Goal: Task Accomplishment & Management: Manage account settings

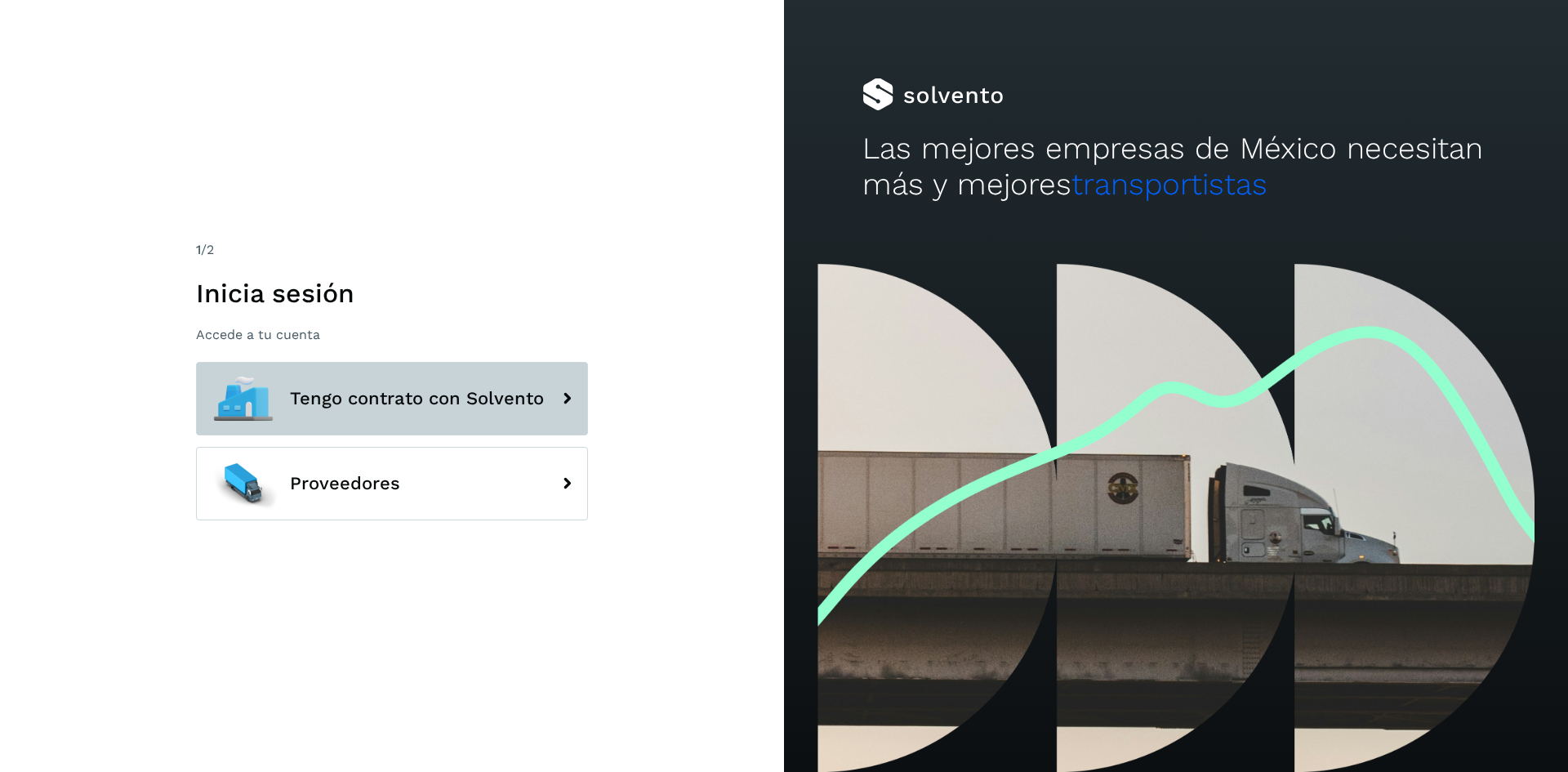
click at [542, 400] on span "Tengo contrato con Solvento" at bounding box center [417, 398] width 254 height 20
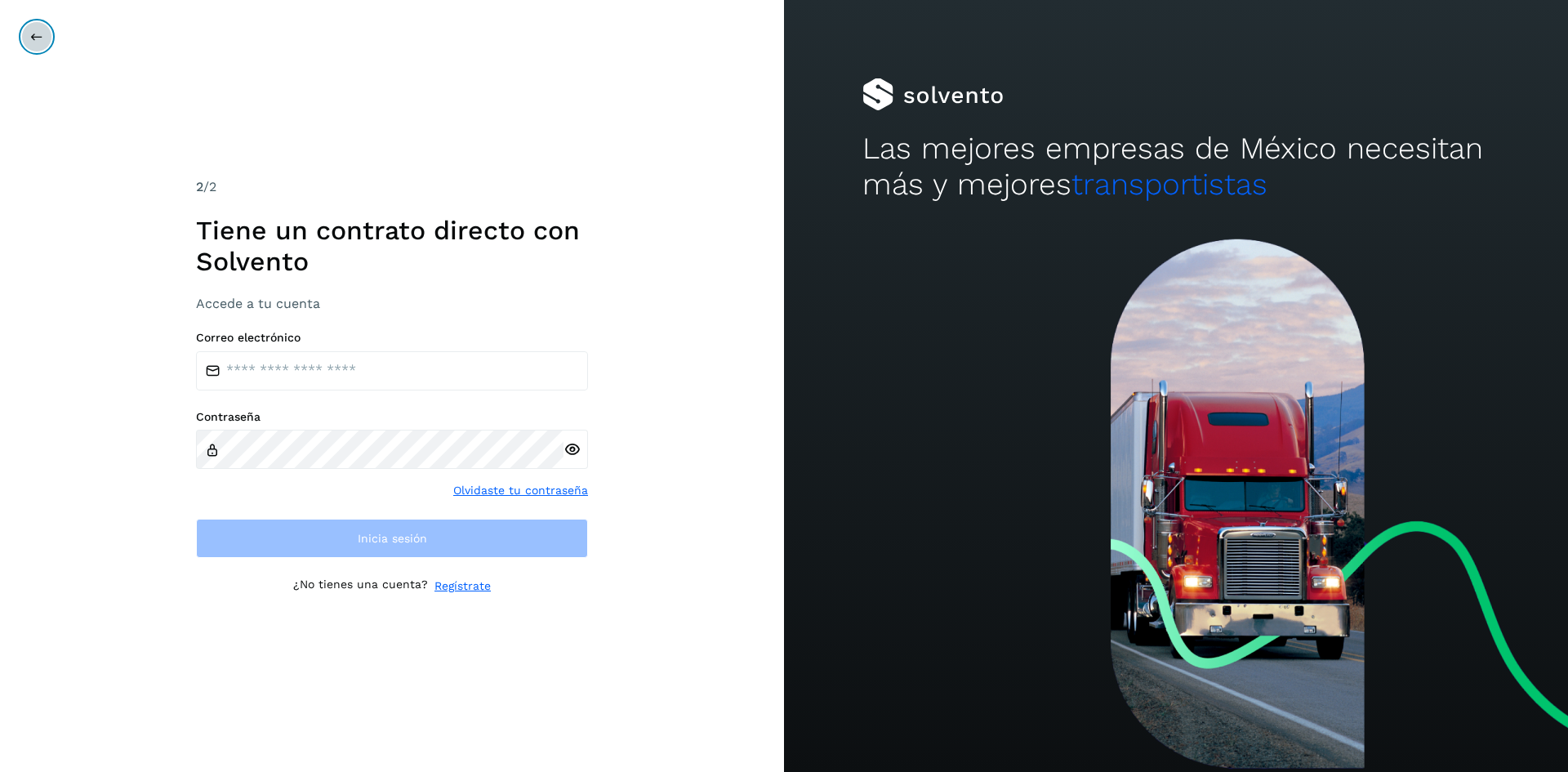
click at [38, 39] on icon at bounding box center [36, 36] width 13 height 13
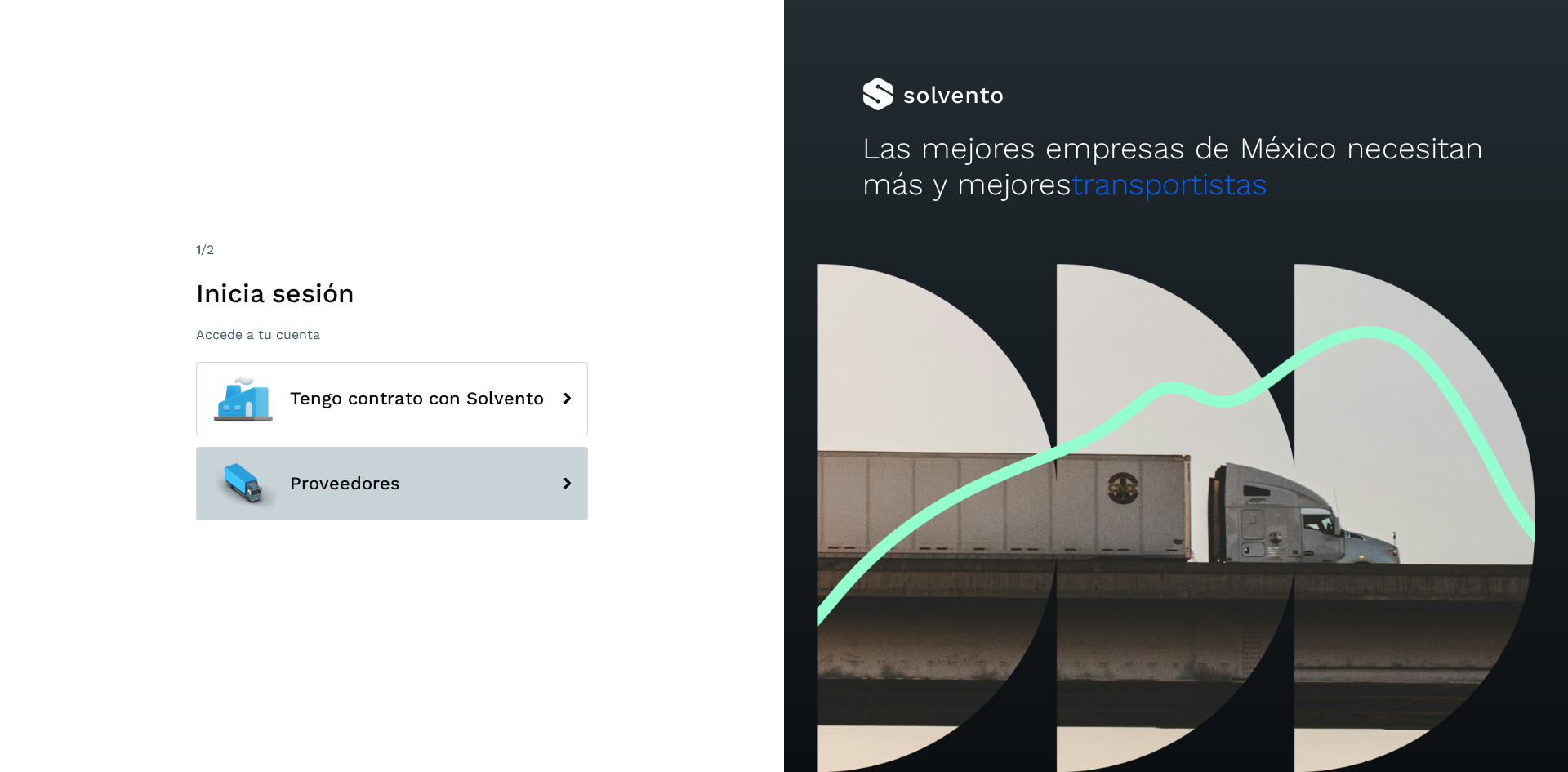
click at [469, 474] on button "Proveedores" at bounding box center [392, 484] width 392 height 74
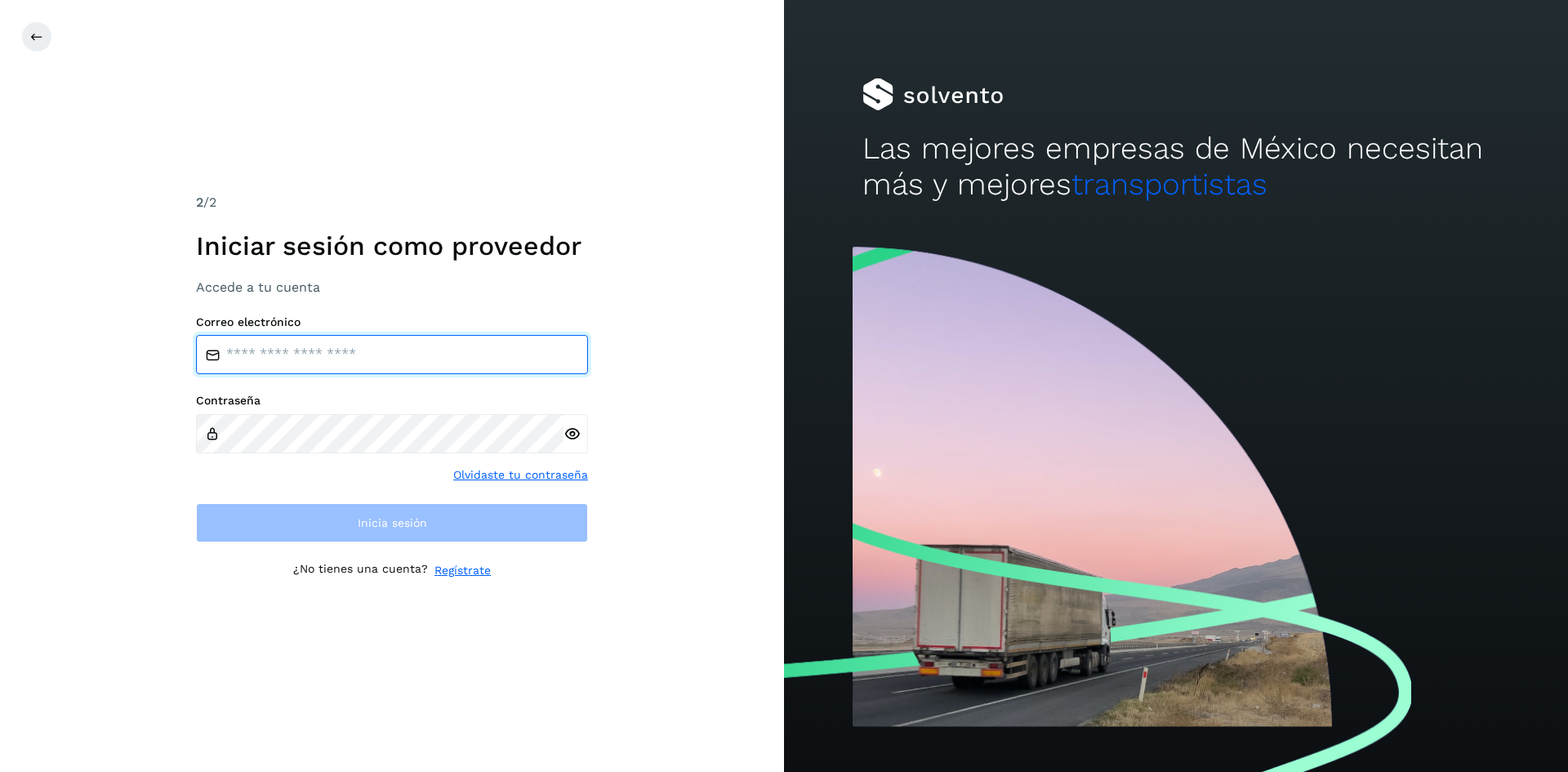
click at [418, 359] on input "email" at bounding box center [392, 354] width 392 height 39
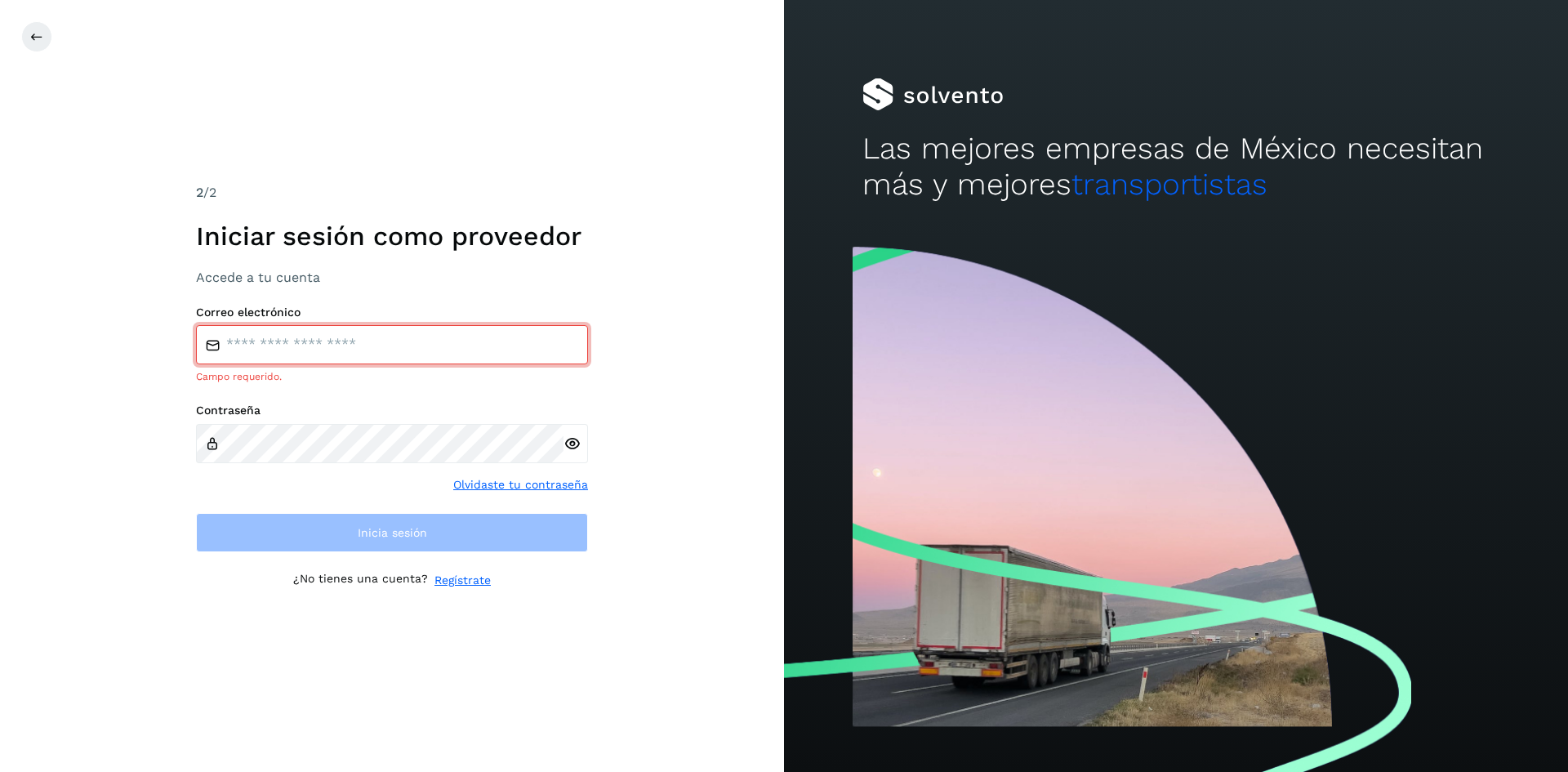
type input "**********"
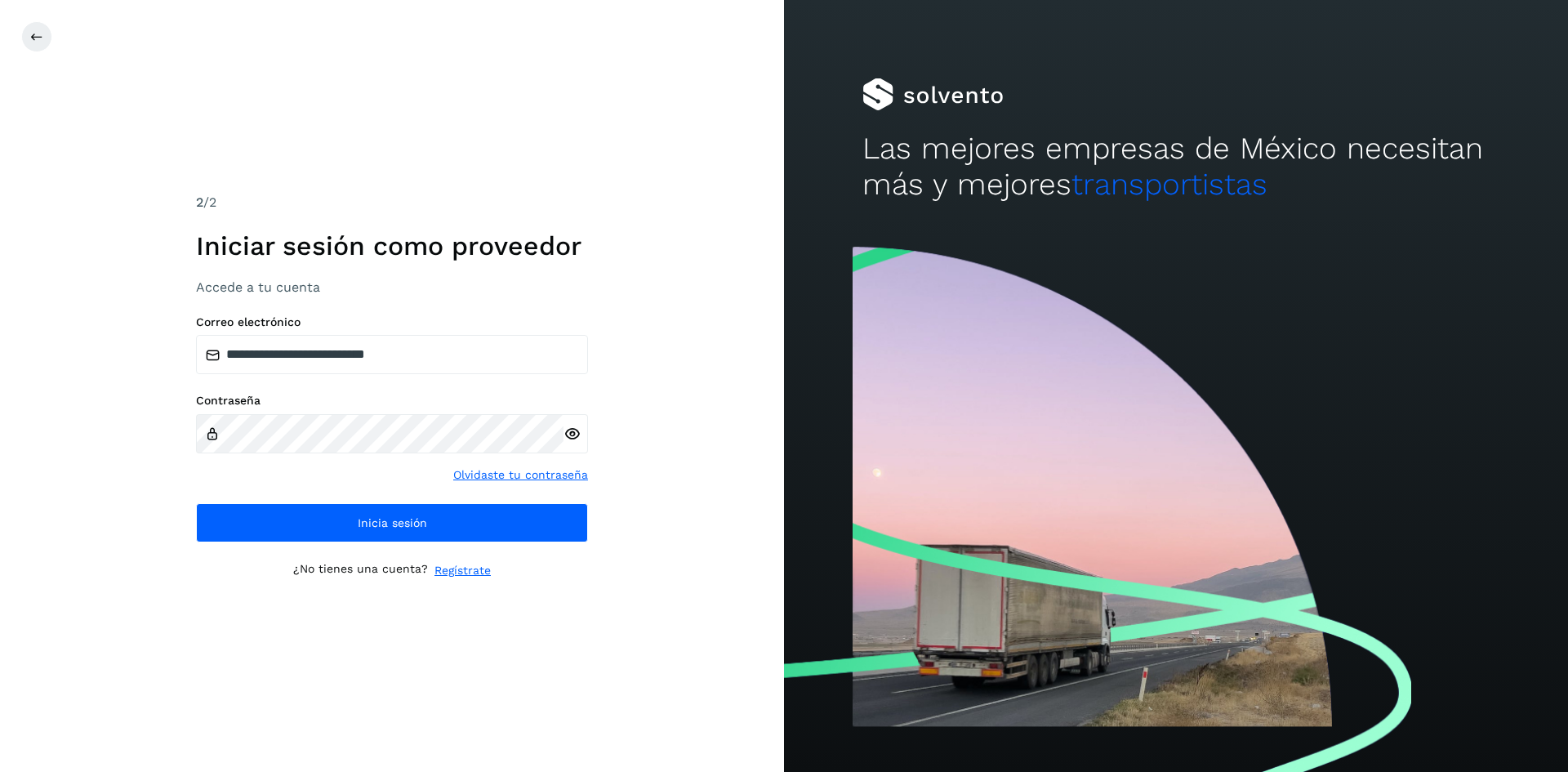
click at [570, 431] on icon at bounding box center [571, 433] width 17 height 17
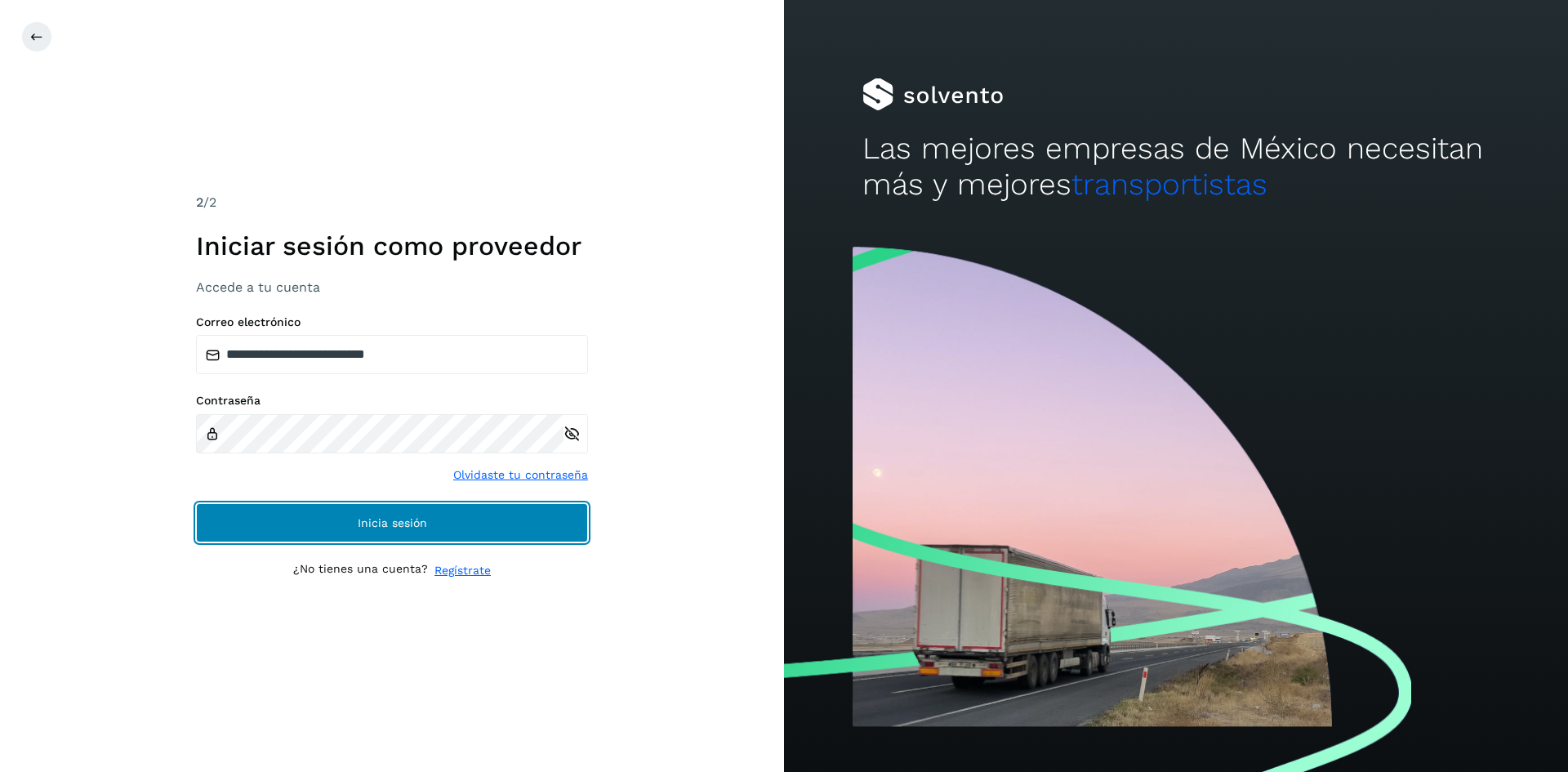
click at [409, 524] on span "Inicia sesión" at bounding box center [392, 523] width 70 height 12
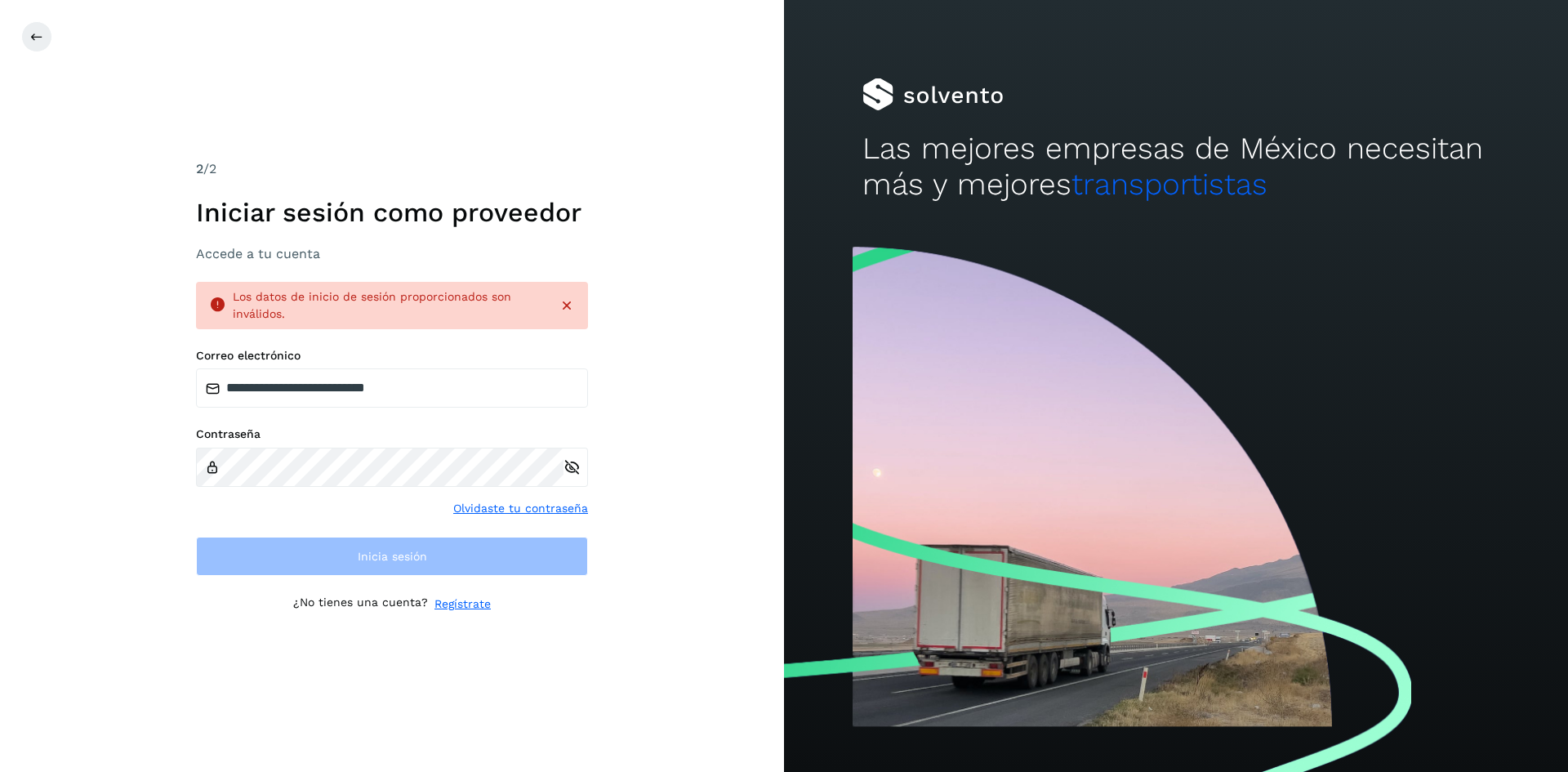
click at [574, 650] on div "**********" at bounding box center [392, 386] width 784 height 772
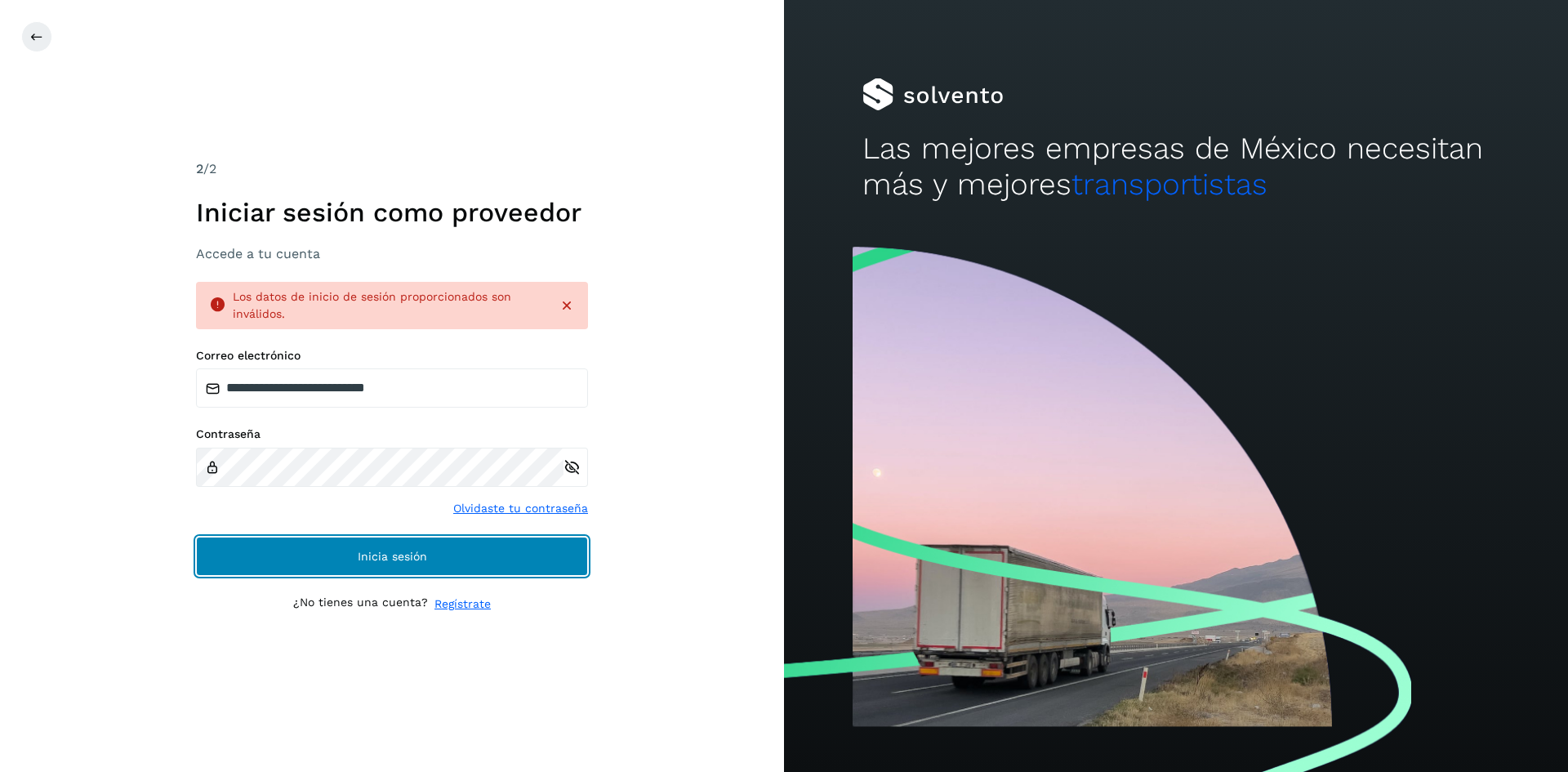
click at [532, 571] on button "Inicia sesión" at bounding box center [392, 555] width 392 height 39
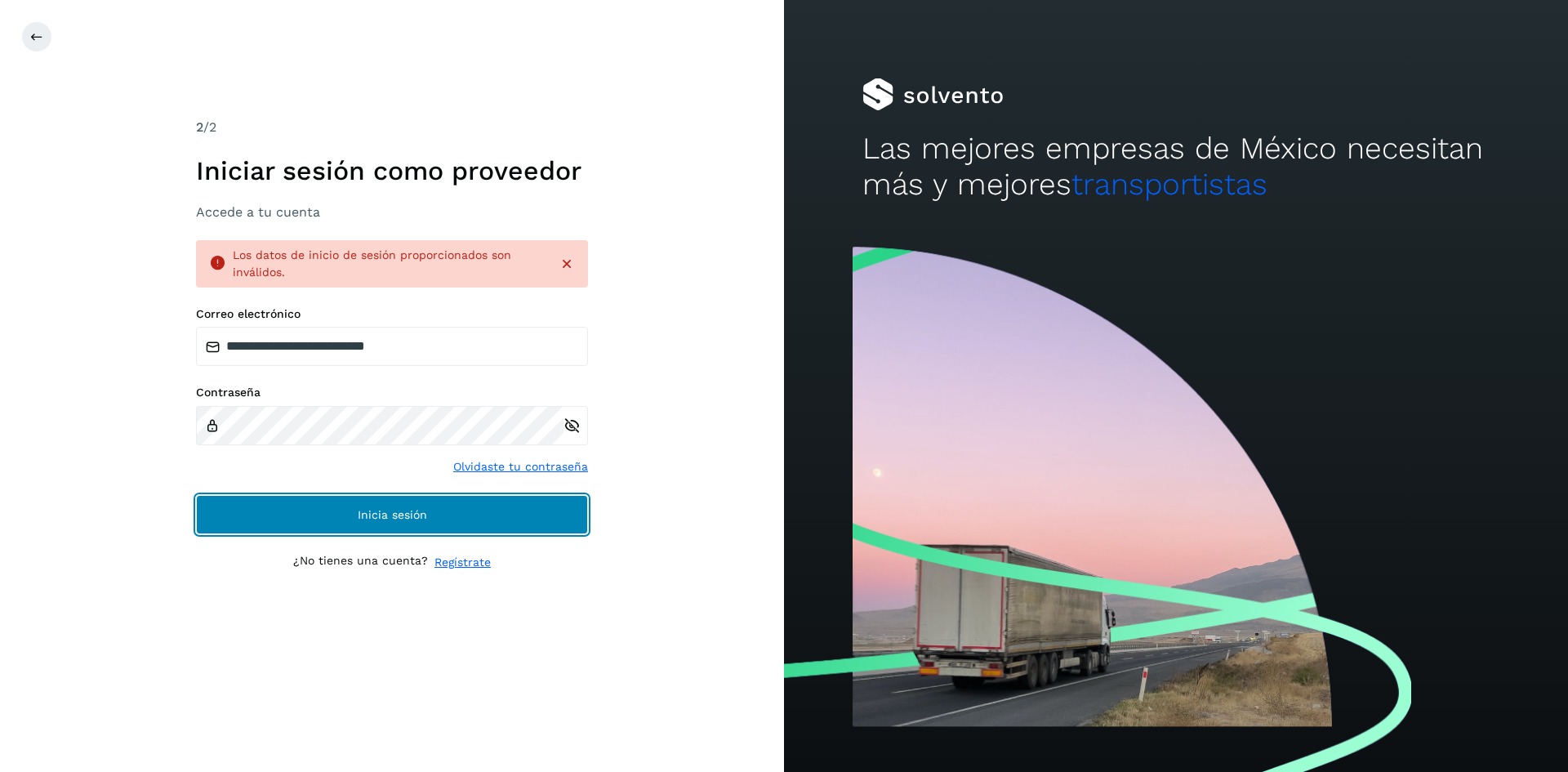
click at [461, 509] on button "Inicia sesión" at bounding box center [392, 514] width 392 height 39
click at [423, 503] on button "Inicia sesión" at bounding box center [392, 514] width 392 height 39
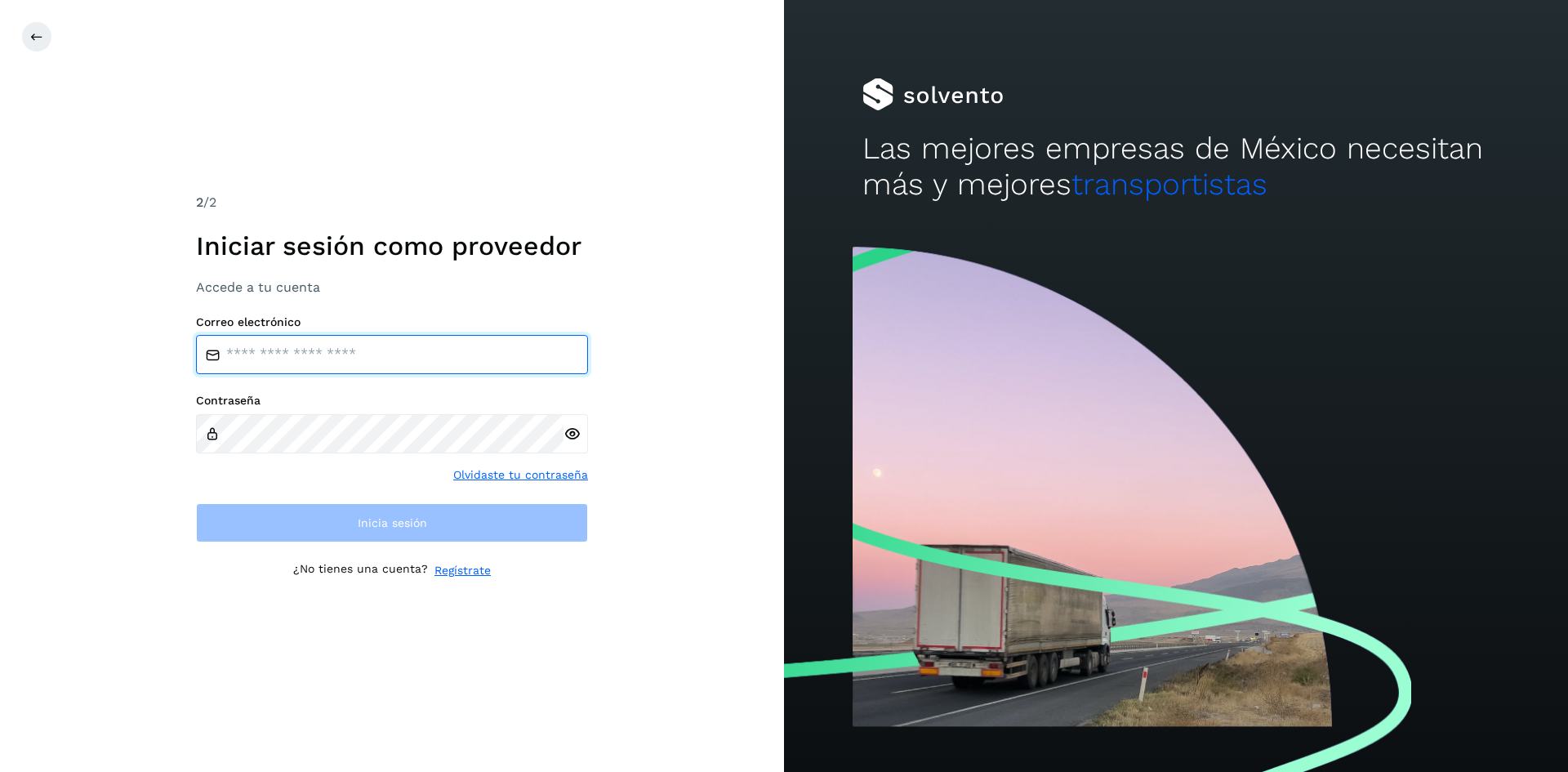
click at [296, 356] on input "email" at bounding box center [392, 354] width 392 height 39
type input "**********"
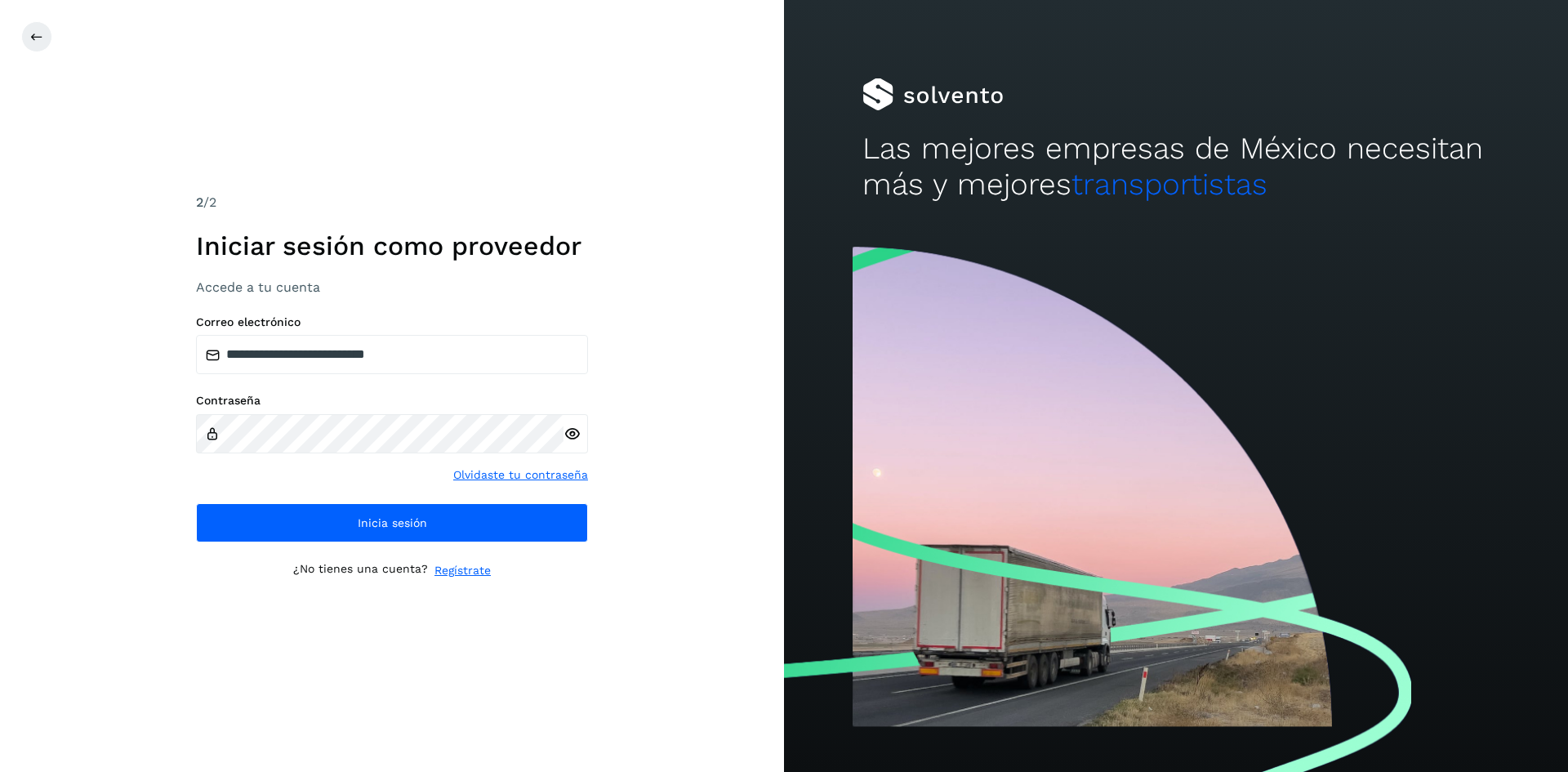
click at [573, 434] on icon at bounding box center [571, 433] width 17 height 17
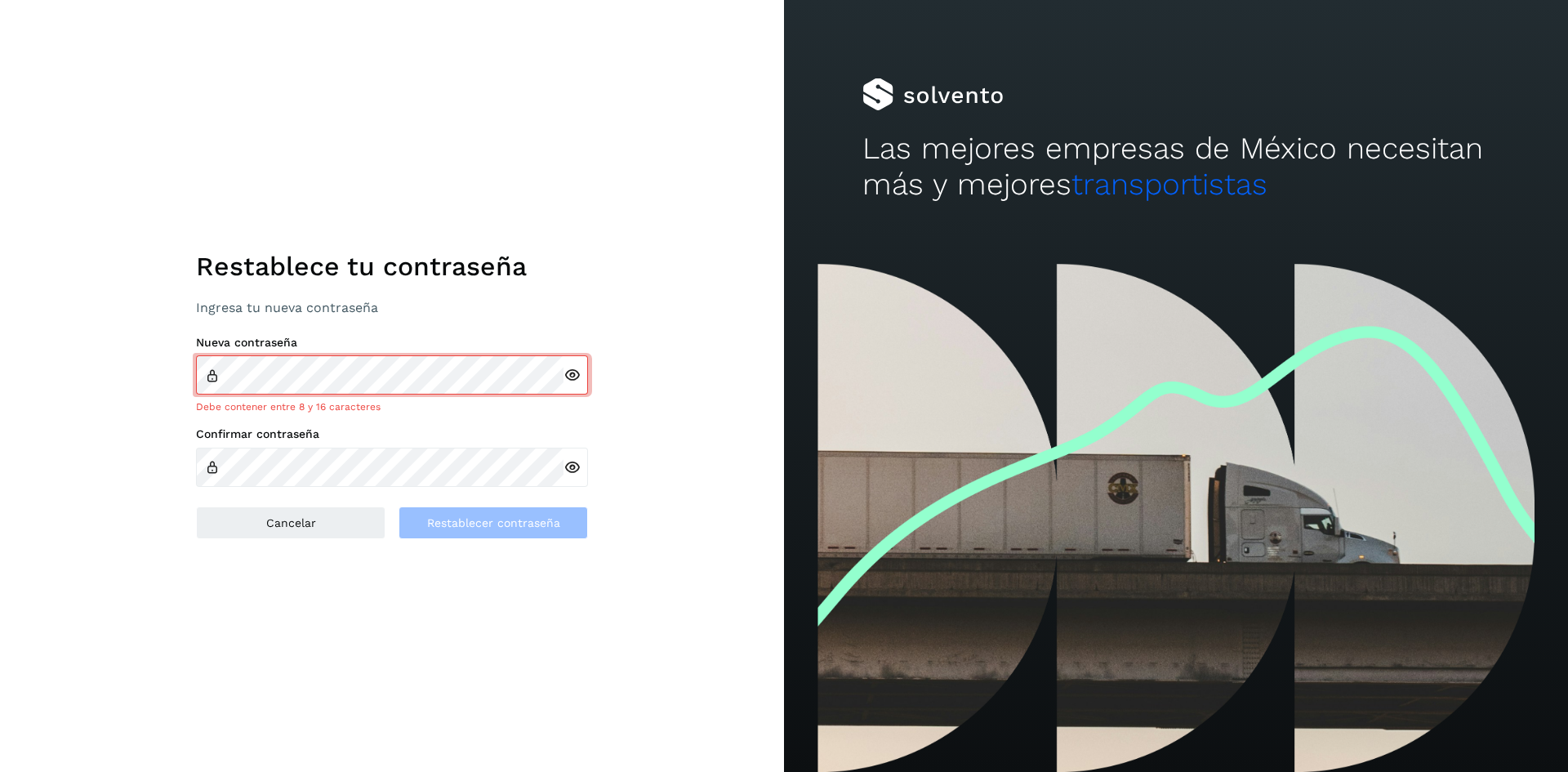
click at [663, 622] on div "Restablece tu contraseña Ingresa tu nueva contraseña Nueva contraseña Debe cont…" at bounding box center [392, 386] width 784 height 772
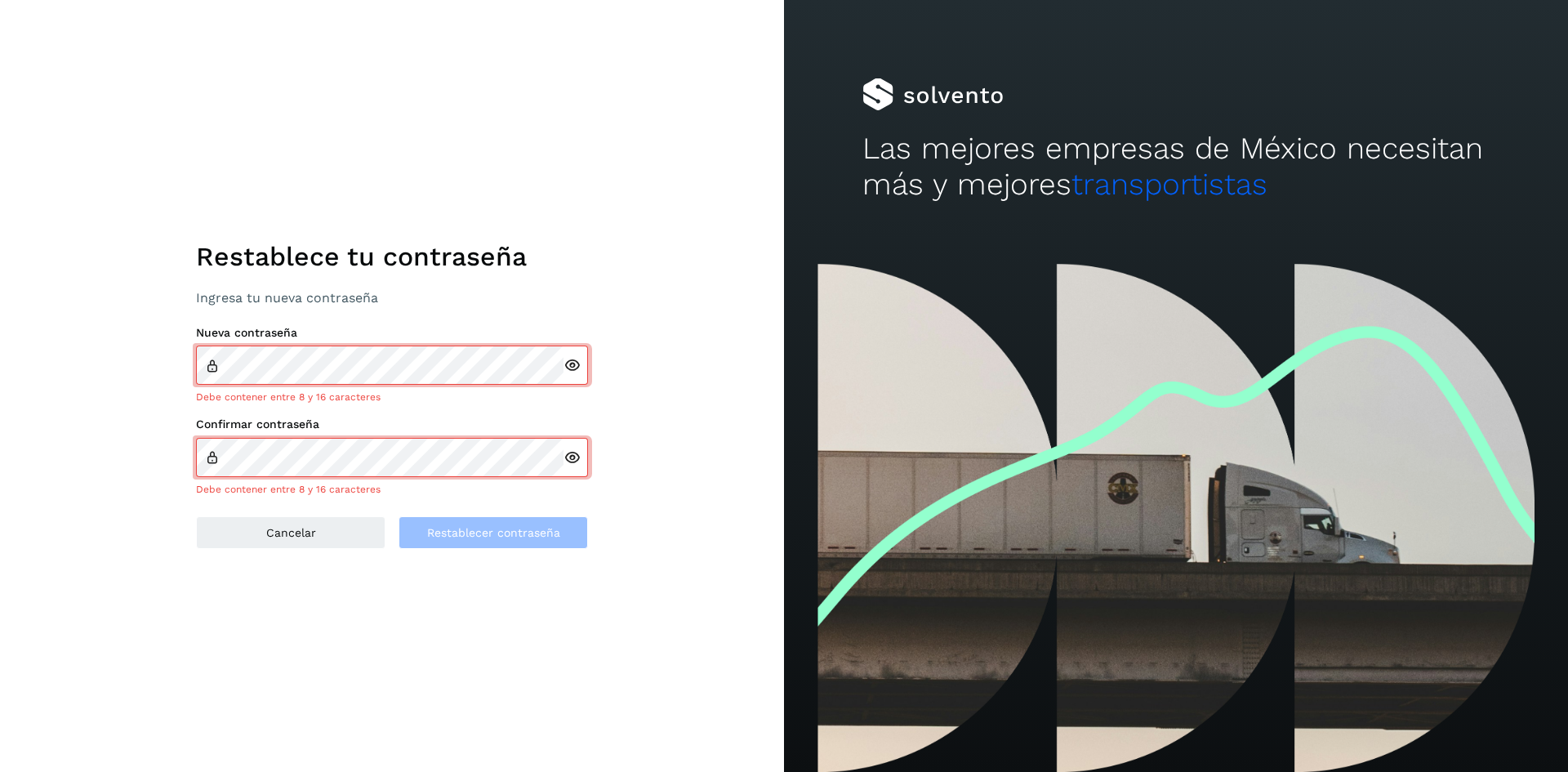
click at [576, 452] on icon at bounding box center [571, 457] width 17 height 17
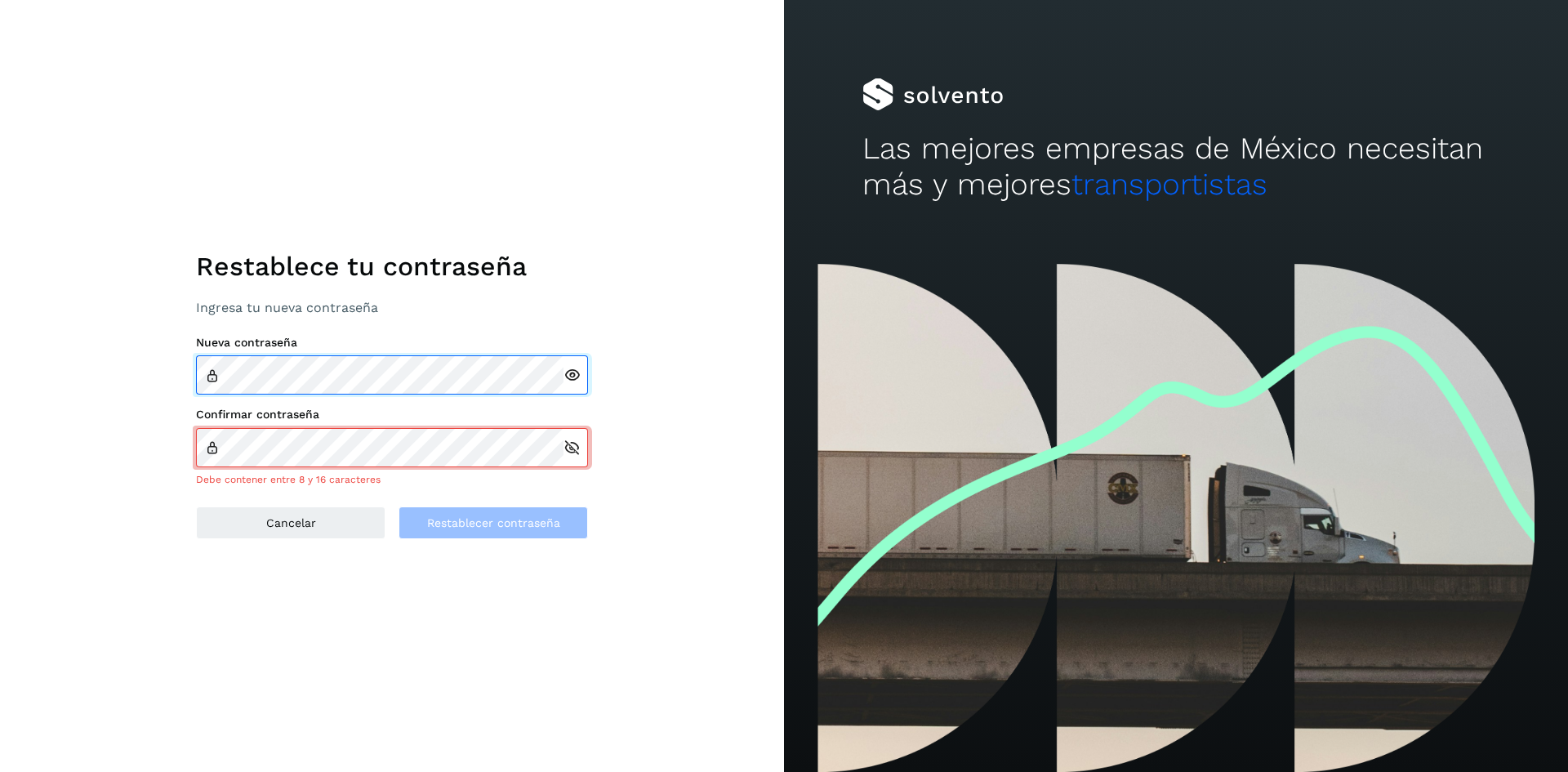
click at [166, 363] on div "Restablece tu contraseña Ingresa tu nueva contraseña Nueva contraseña Confirmar…" at bounding box center [392, 386] width 784 height 772
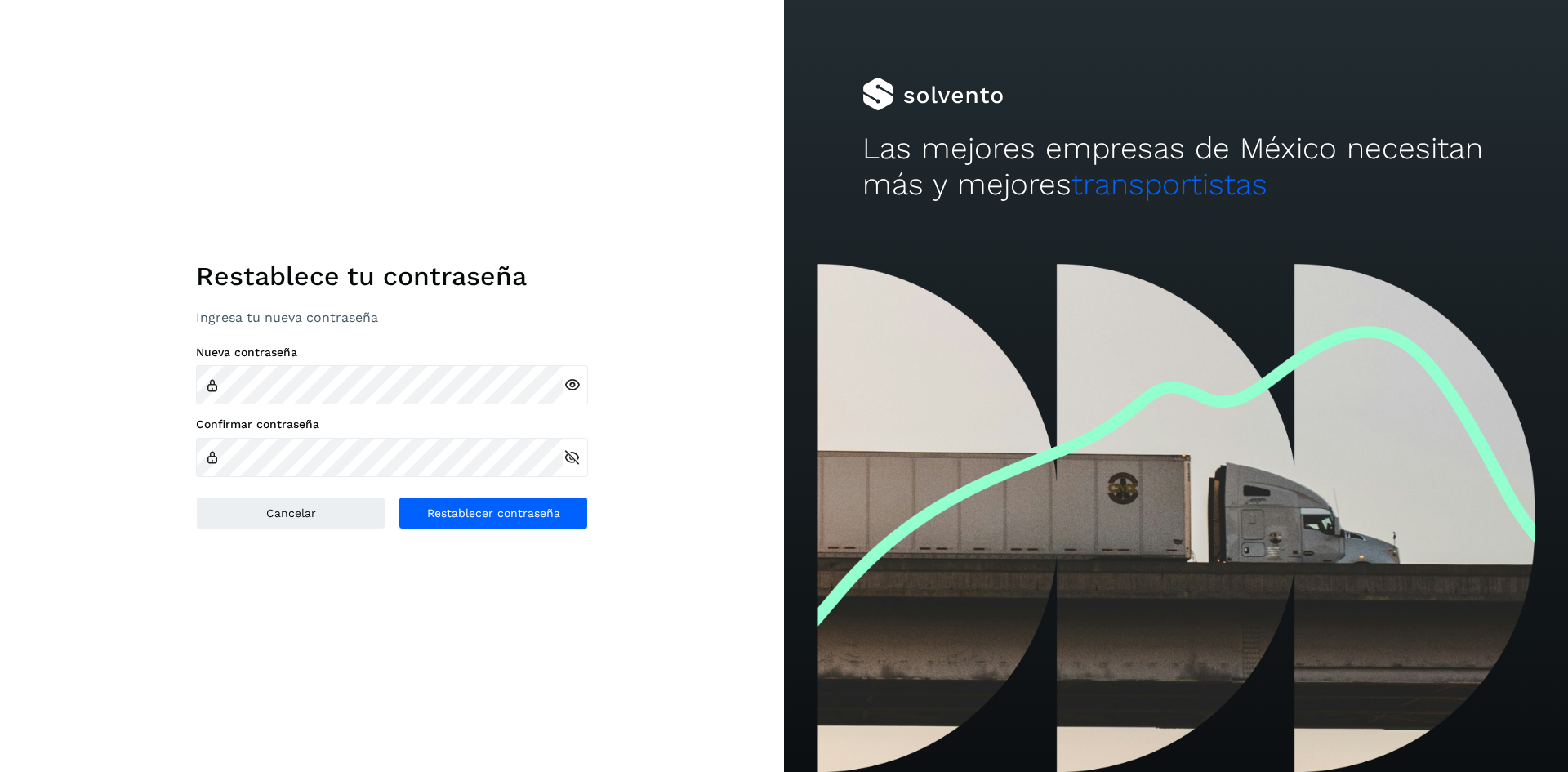
click at [560, 576] on div "Restablece tu contraseña Ingresa tu nueva contraseña Nueva contraseña Confirmar…" at bounding box center [392, 386] width 784 height 772
click at [534, 508] on span "Restablecer contraseña" at bounding box center [494, 513] width 133 height 12
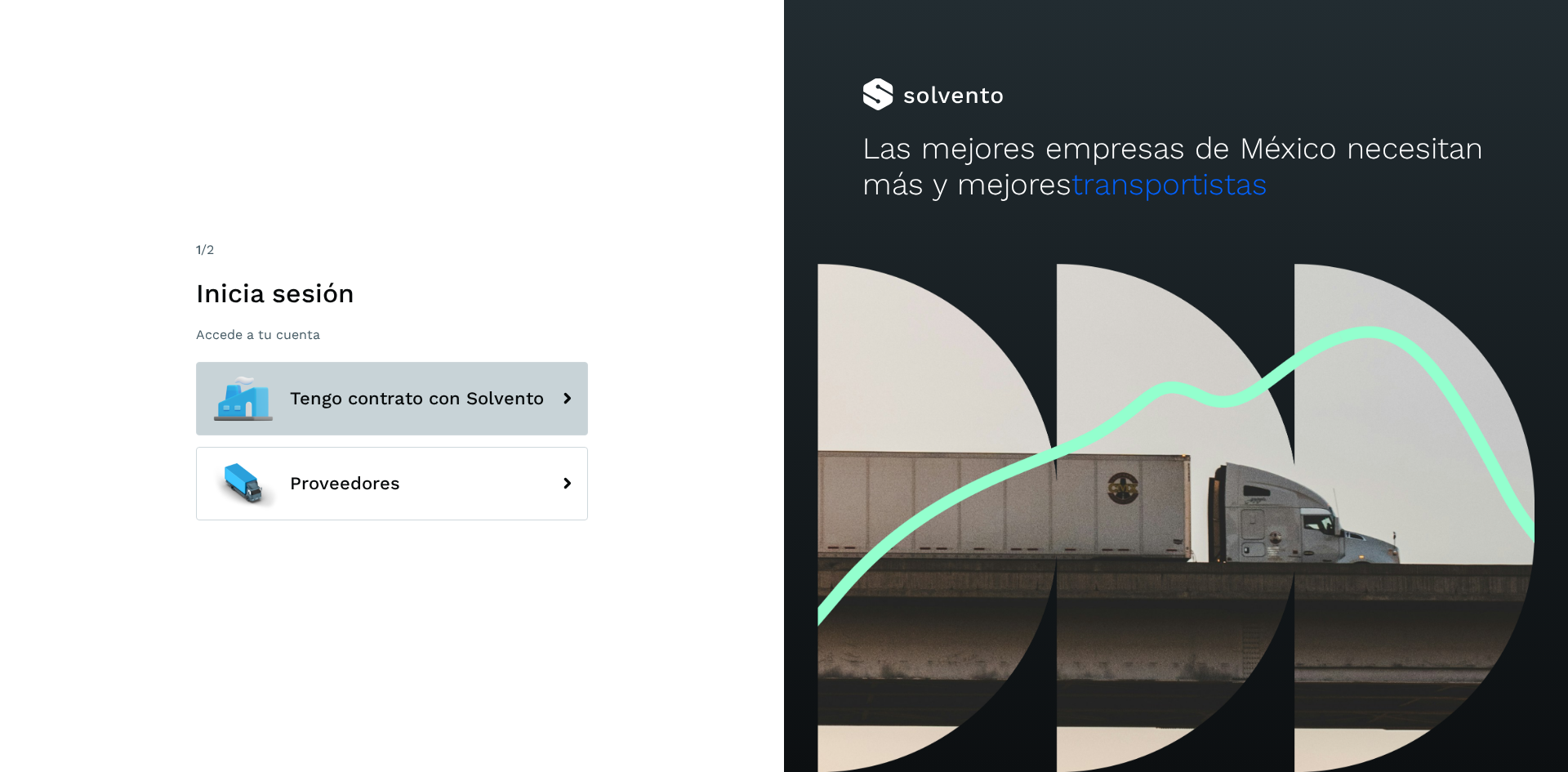
click at [469, 392] on span "Tengo contrato con Solvento" at bounding box center [417, 398] width 254 height 20
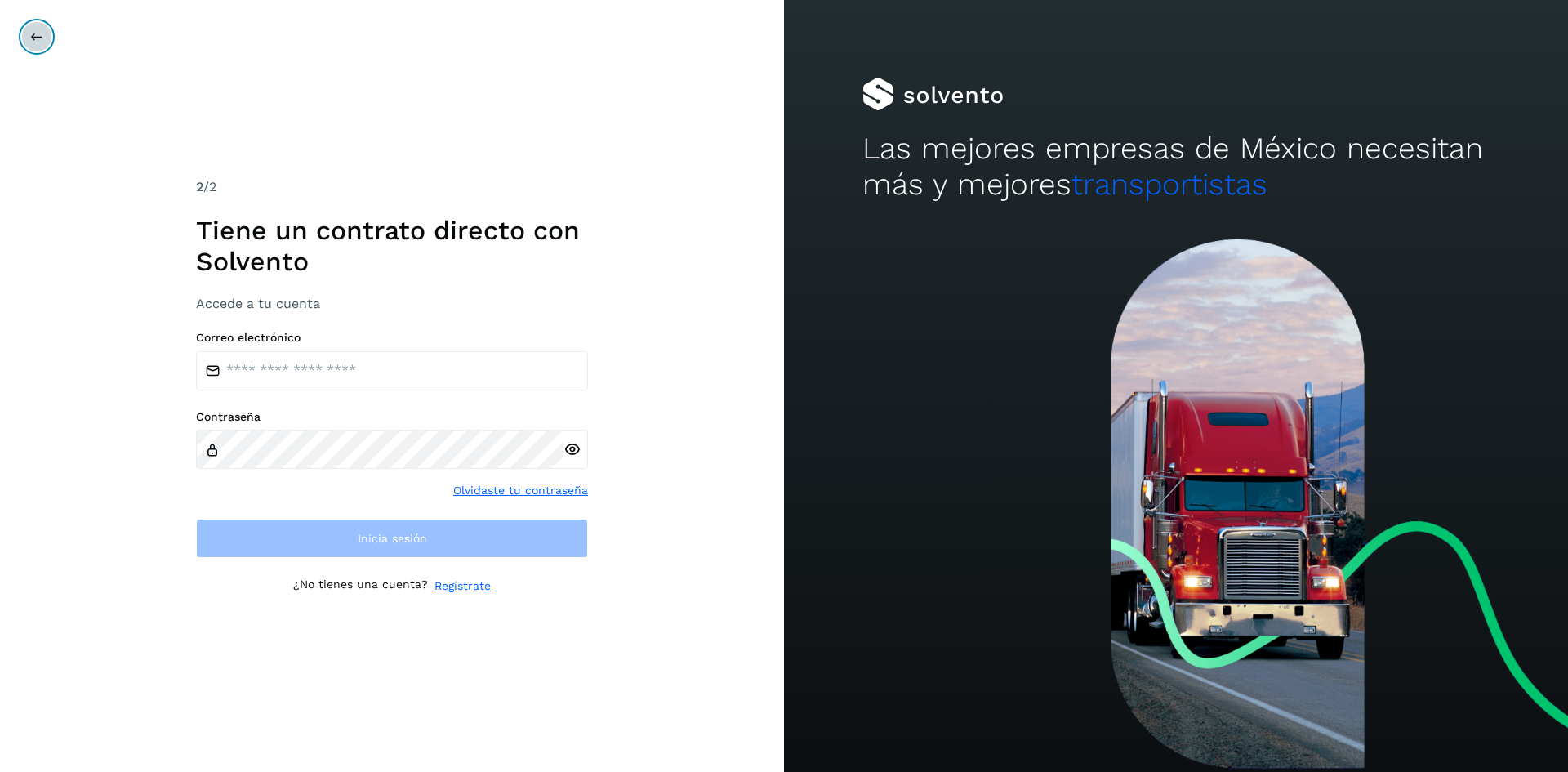
click at [34, 37] on icon at bounding box center [36, 36] width 13 height 13
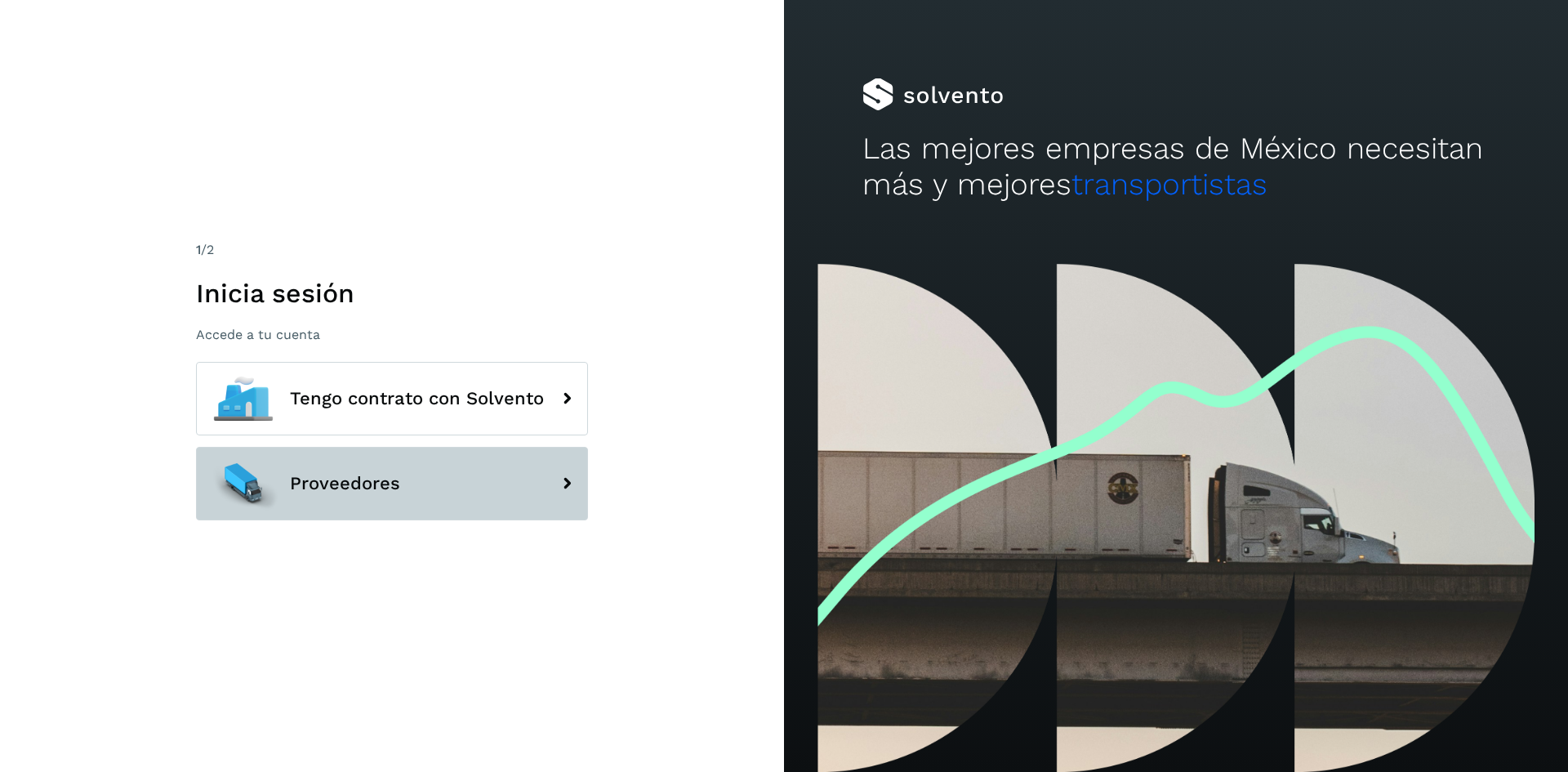
click at [429, 474] on button "Proveedores" at bounding box center [392, 484] width 392 height 74
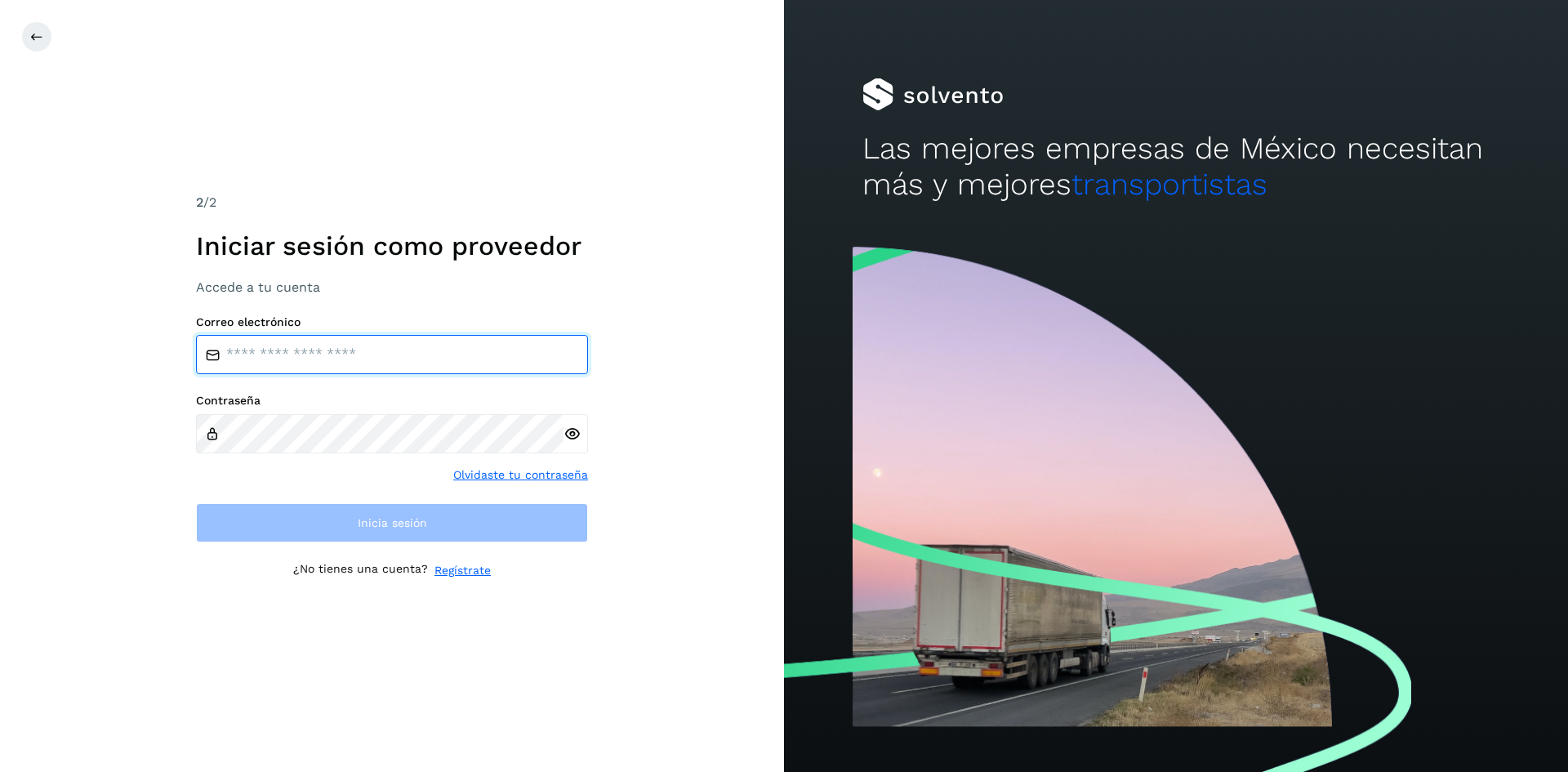
click at [396, 356] on input "email" at bounding box center [392, 354] width 392 height 39
type input "**********"
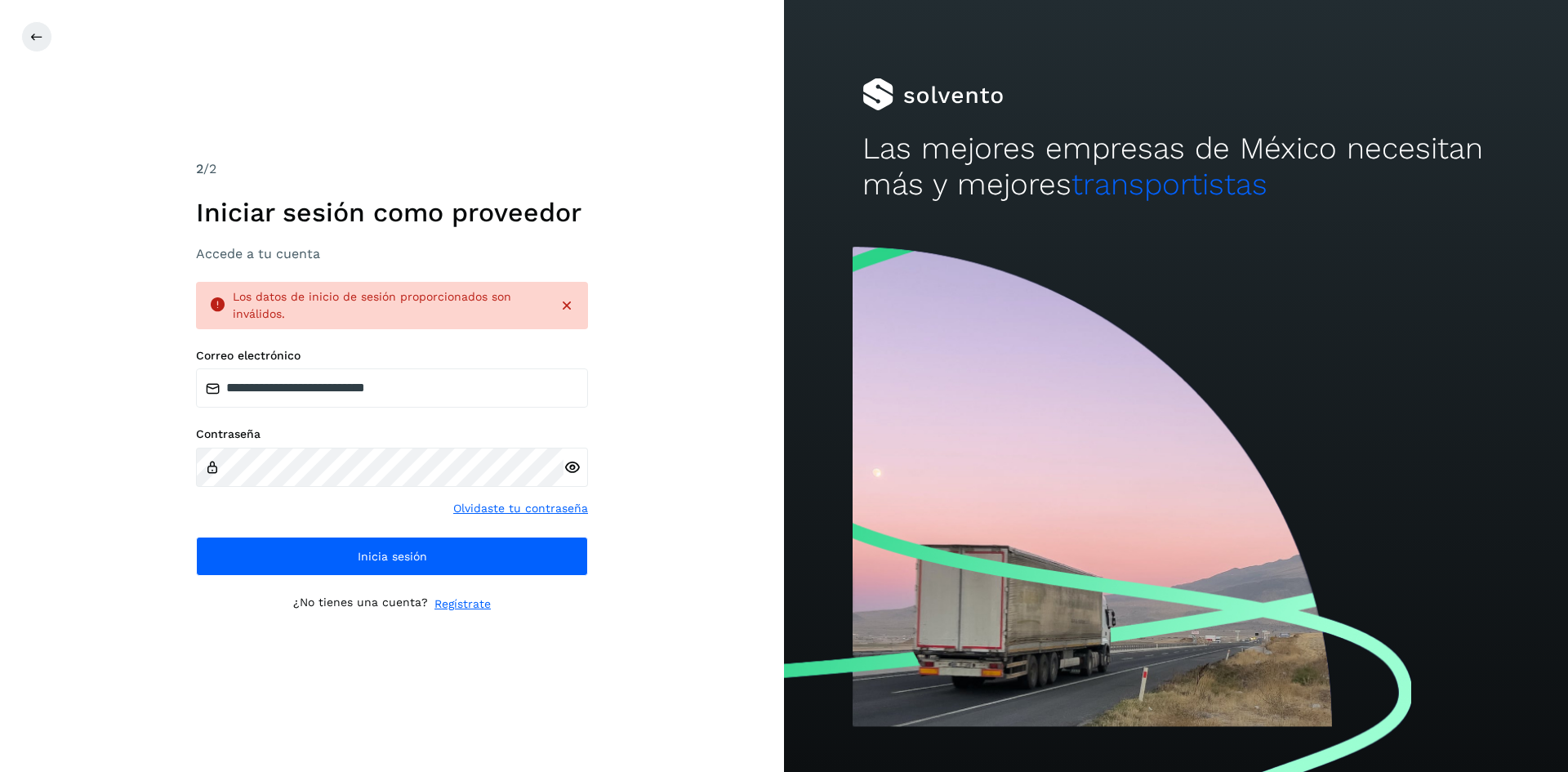
click at [654, 414] on div "**********" at bounding box center [392, 386] width 784 height 772
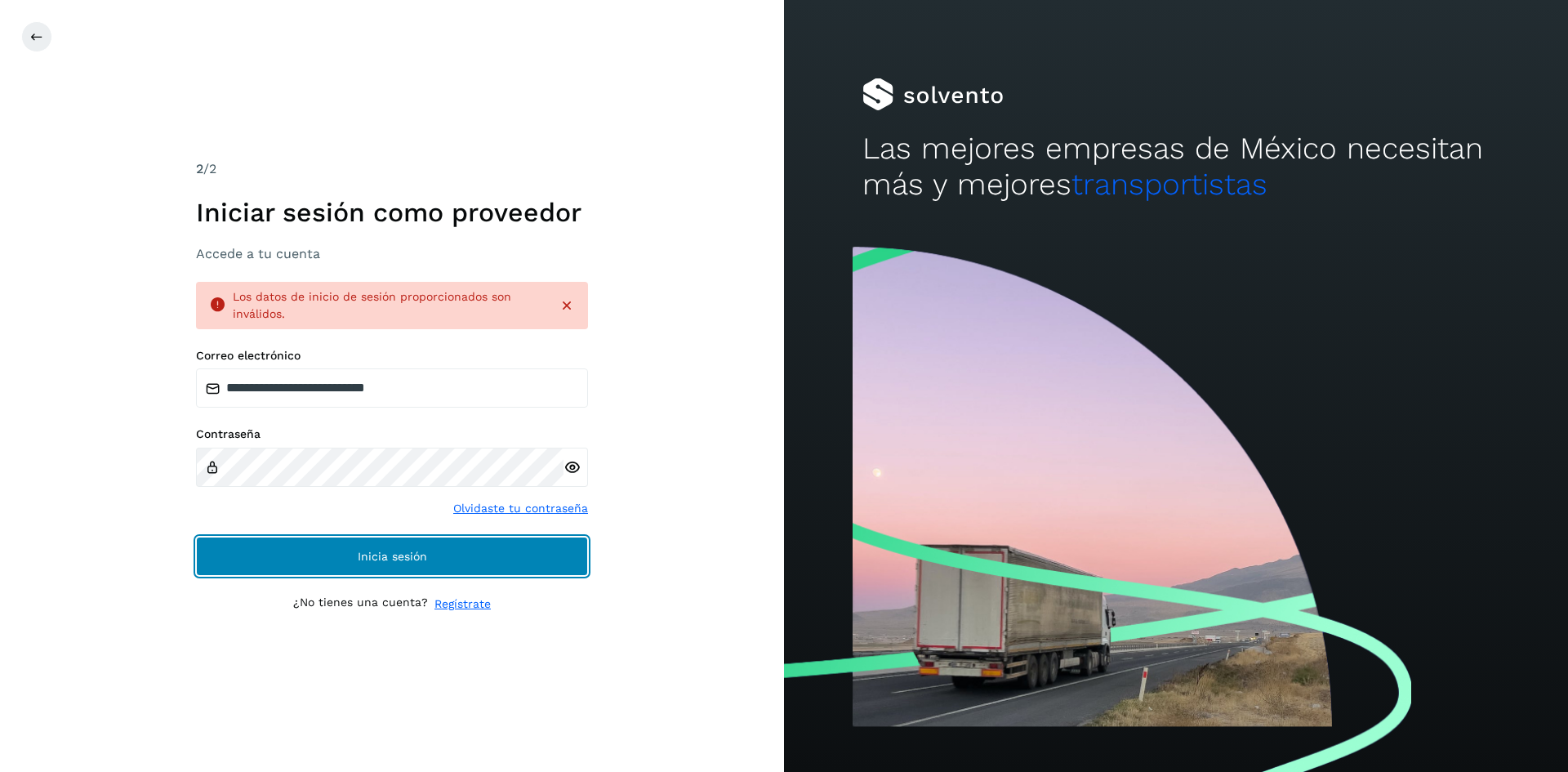
click at [400, 553] on span "Inicia sesión" at bounding box center [392, 556] width 70 height 12
click at [402, 553] on span "Inicia sesión" at bounding box center [392, 556] width 70 height 12
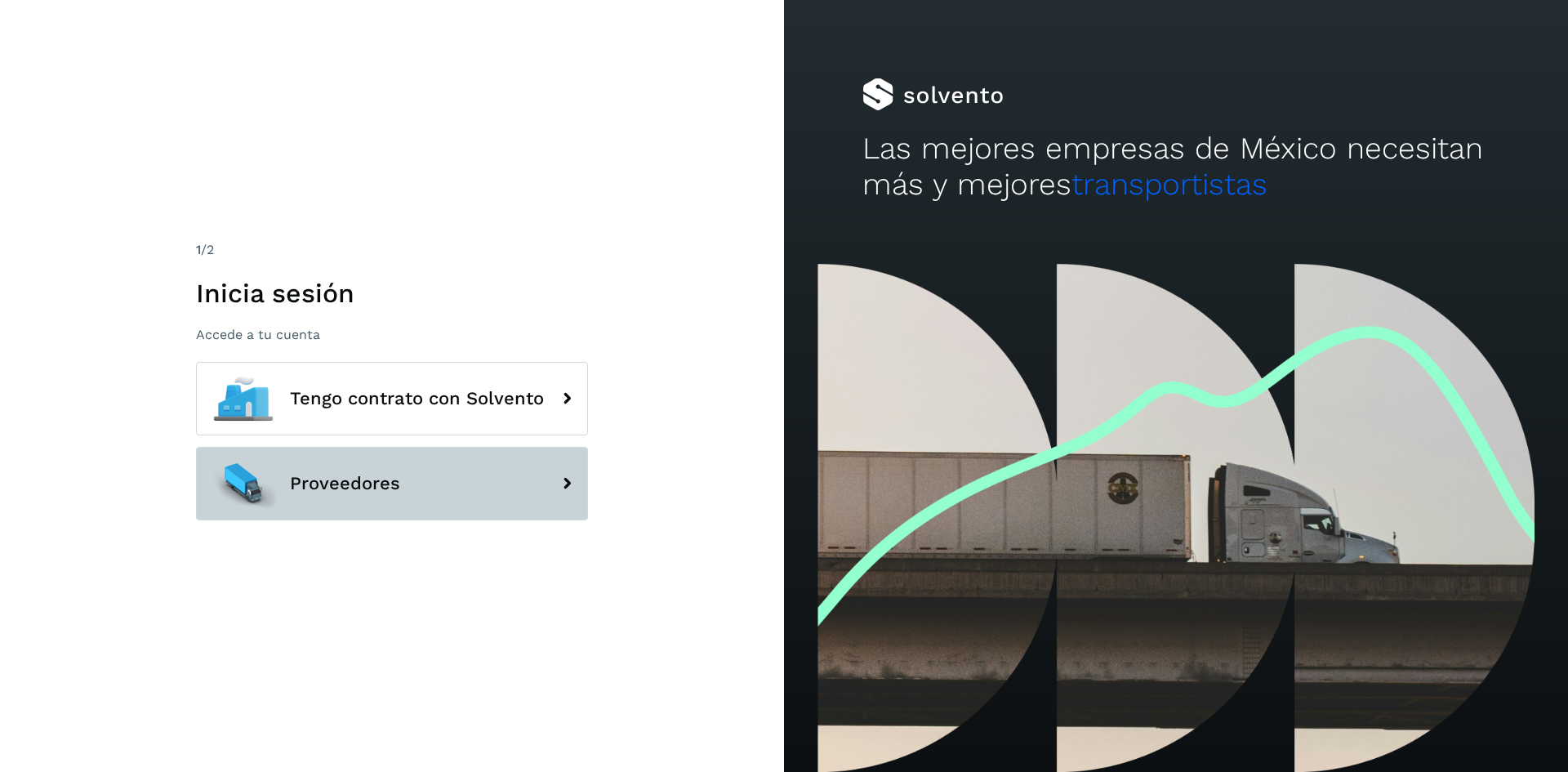
click at [458, 467] on button "Proveedores" at bounding box center [392, 484] width 392 height 74
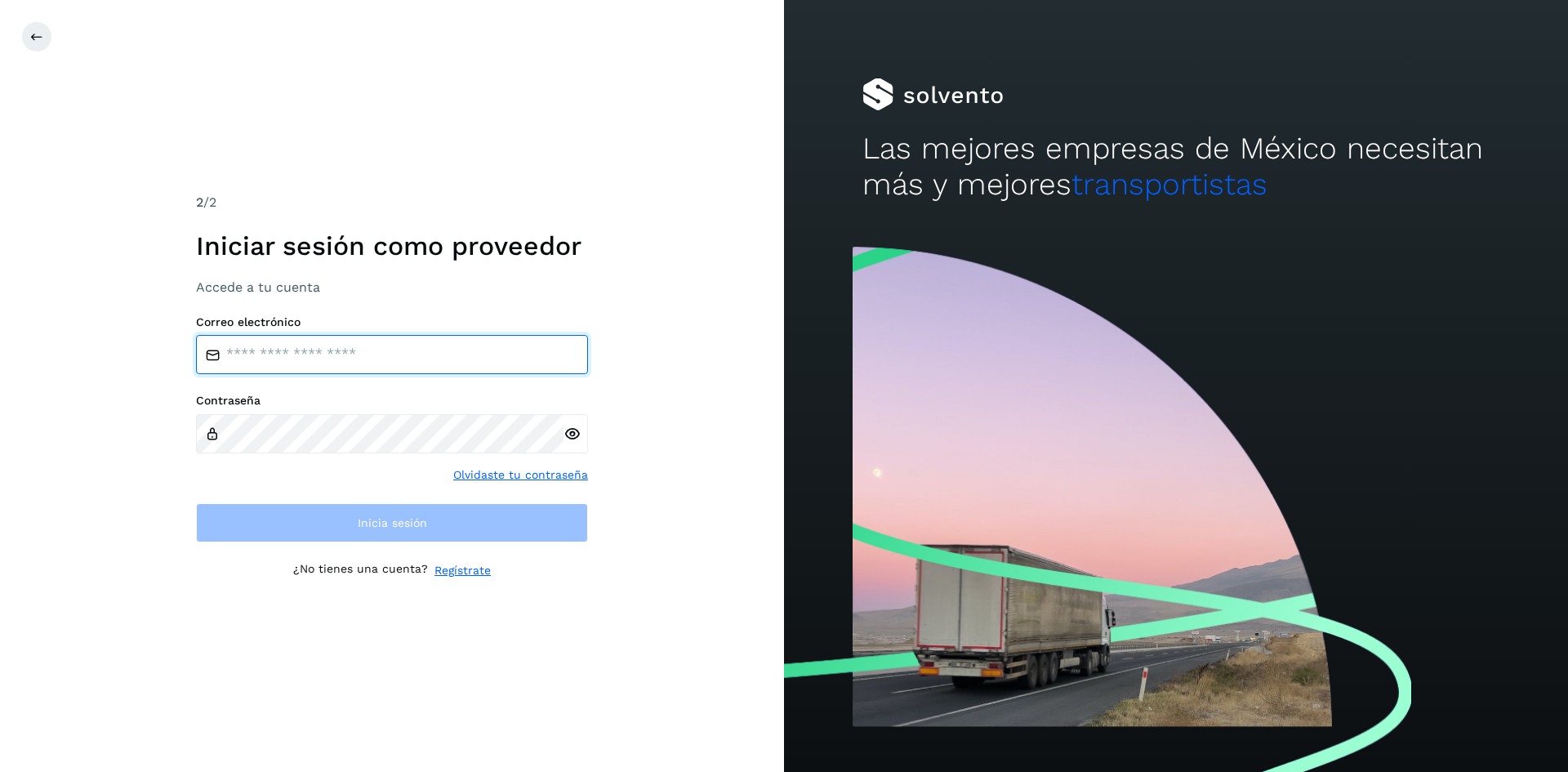
click at [423, 365] on input "email" at bounding box center [392, 354] width 392 height 39
type input "**********"
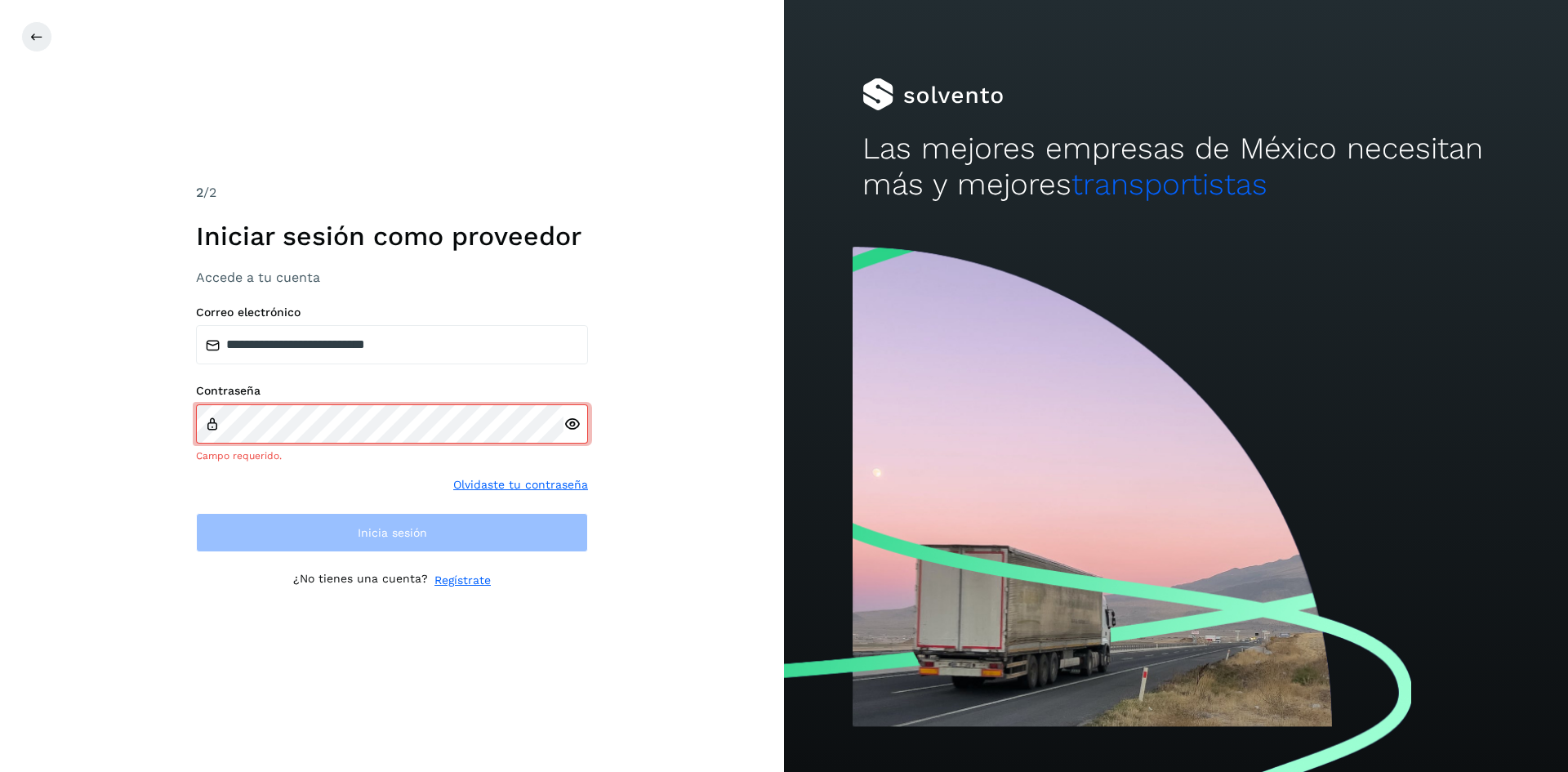
click at [576, 436] on div at bounding box center [575, 423] width 25 height 39
click at [572, 424] on icon at bounding box center [571, 423] width 17 height 17
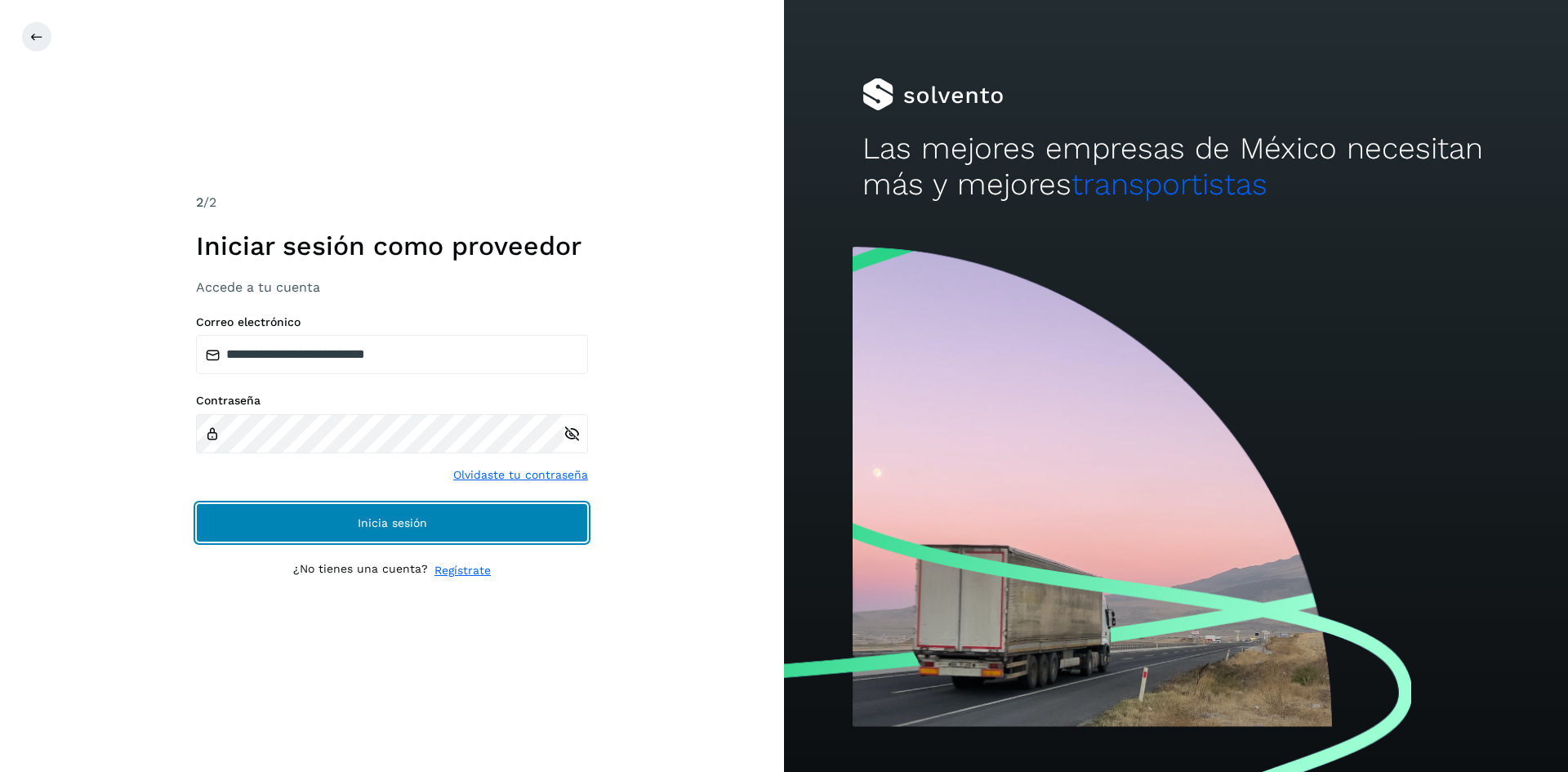
click at [535, 524] on button "Inicia sesión" at bounding box center [392, 522] width 392 height 39
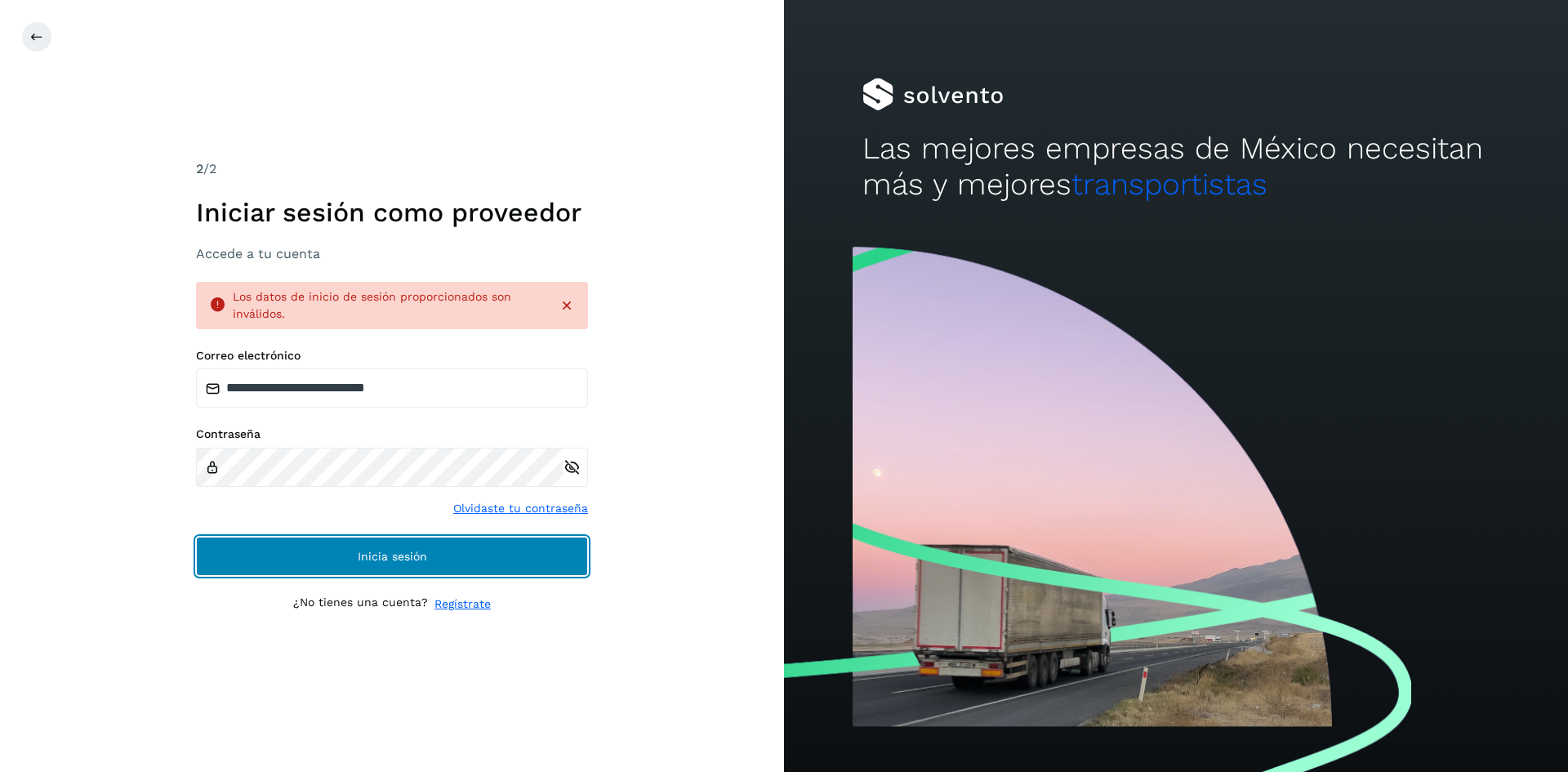
click at [493, 552] on button "Inicia sesión" at bounding box center [392, 555] width 392 height 39
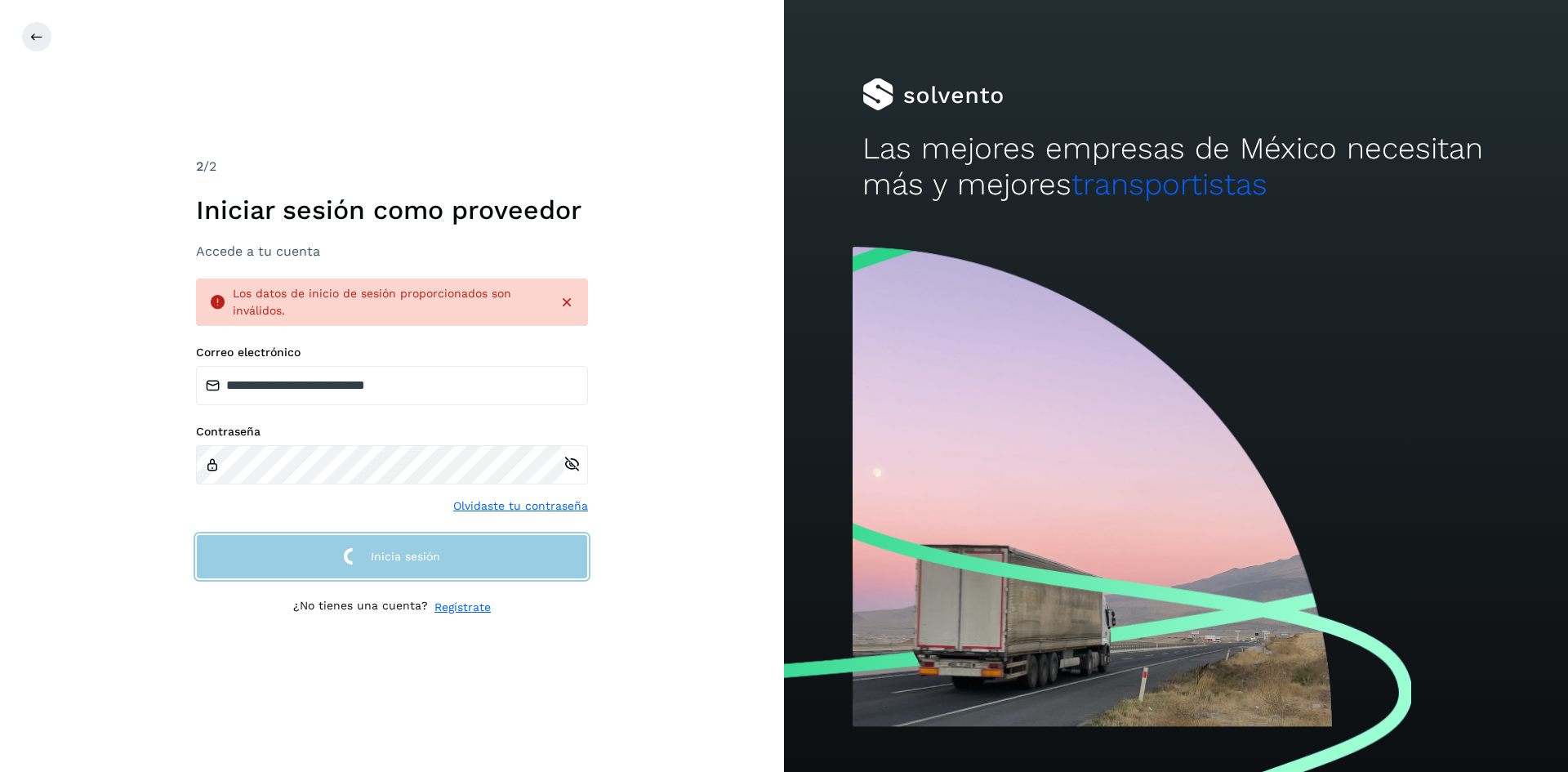
click at [493, 552] on button "Inicia sesión" at bounding box center [392, 556] width 392 height 45
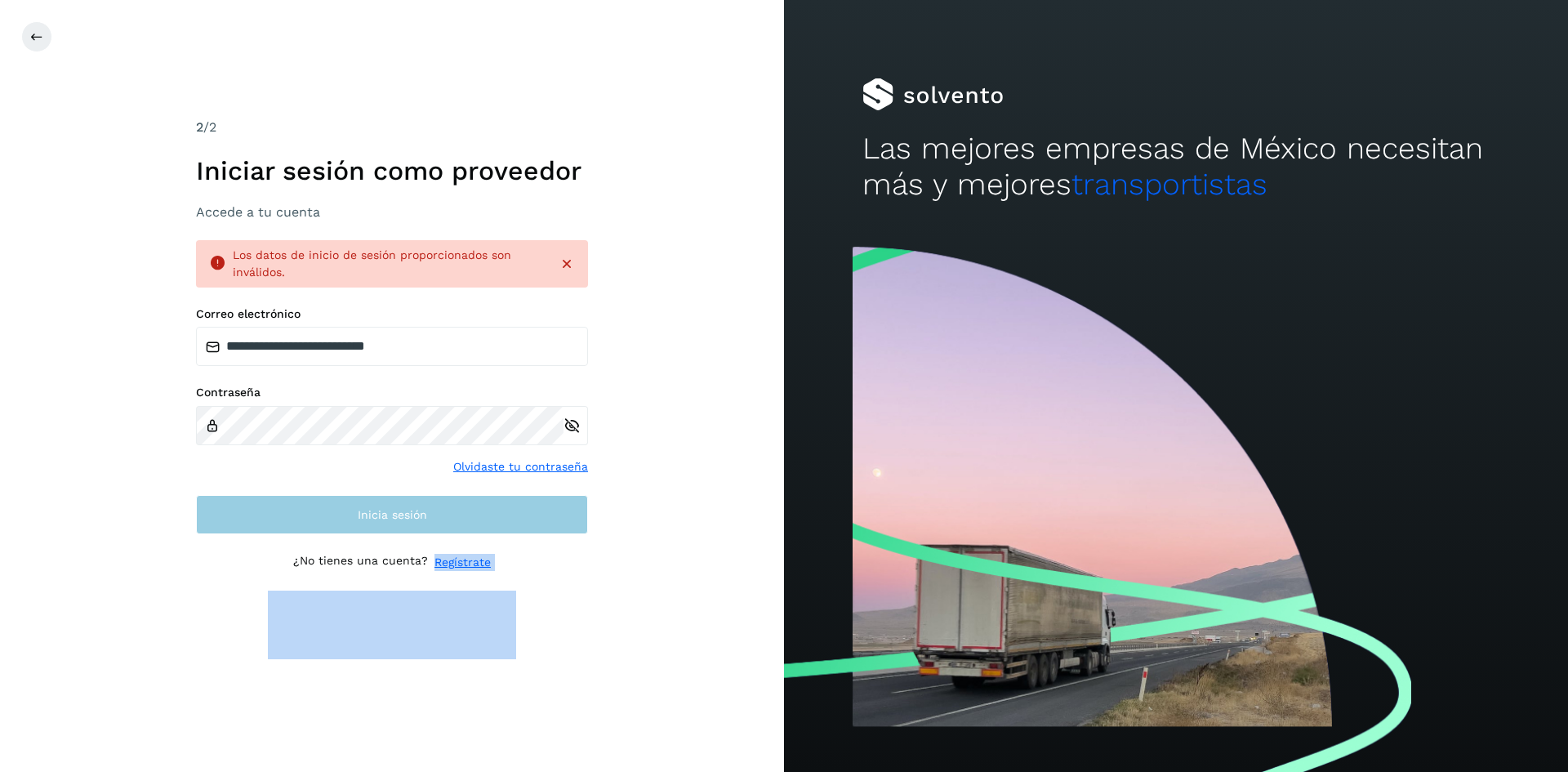
click at [492, 553] on div "¿No tienes una cuenta? Regístrate" at bounding box center [392, 561] width 392 height 17
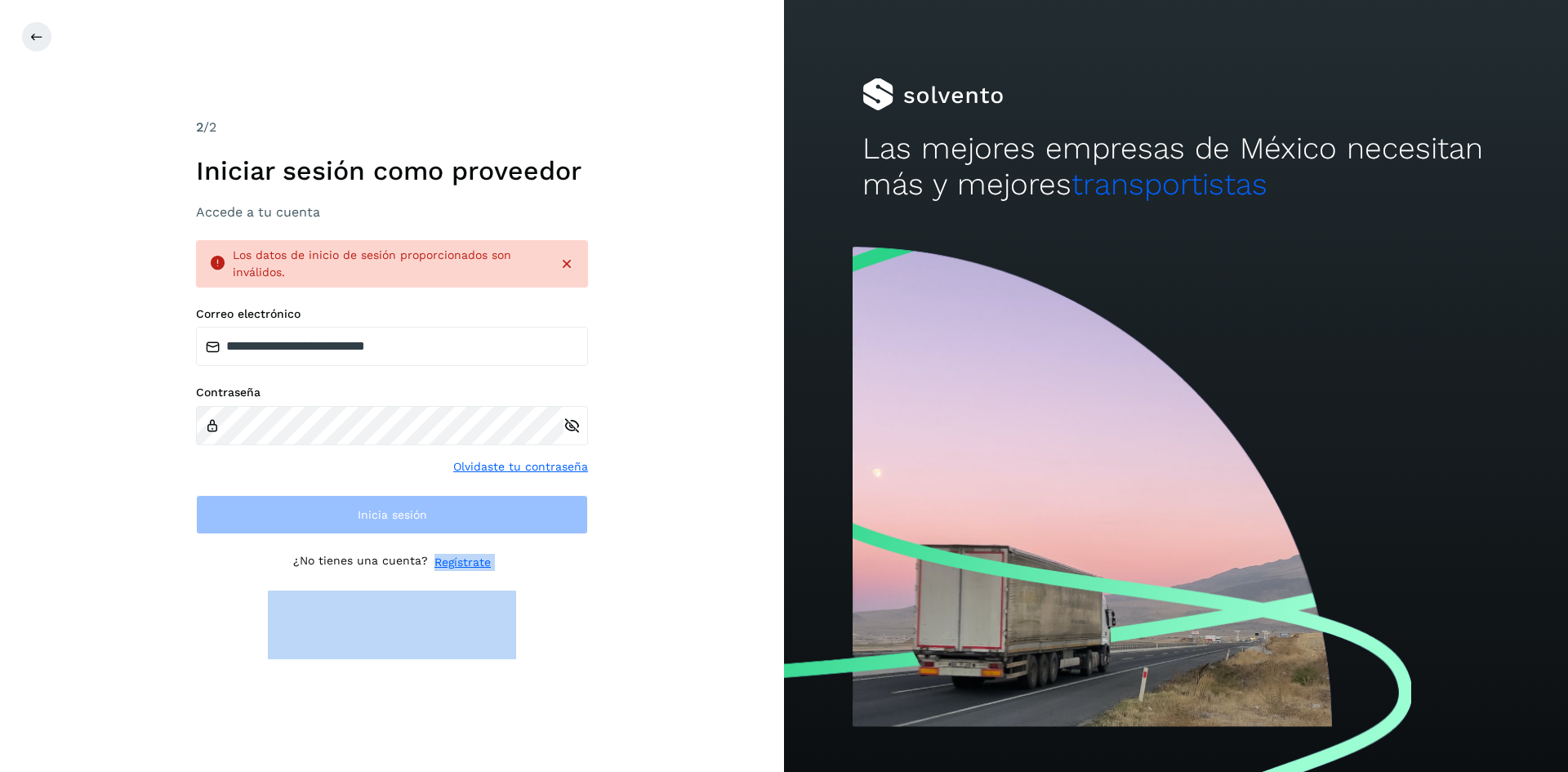
click at [493, 555] on div "¿No tienes una cuenta? Regístrate" at bounding box center [392, 561] width 392 height 17
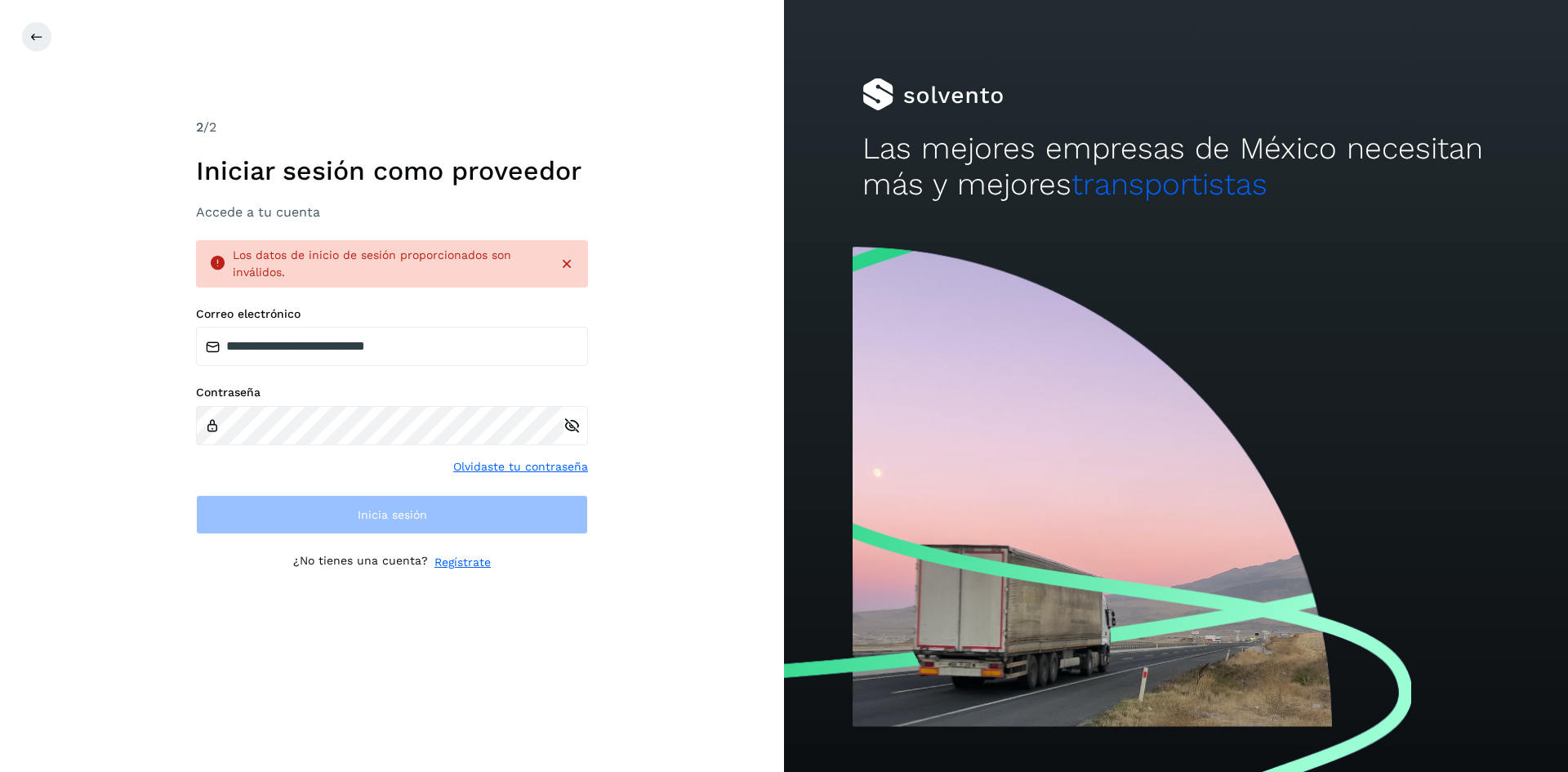
click at [512, 464] on link "Olvidaste tu contraseña" at bounding box center [521, 466] width 135 height 17
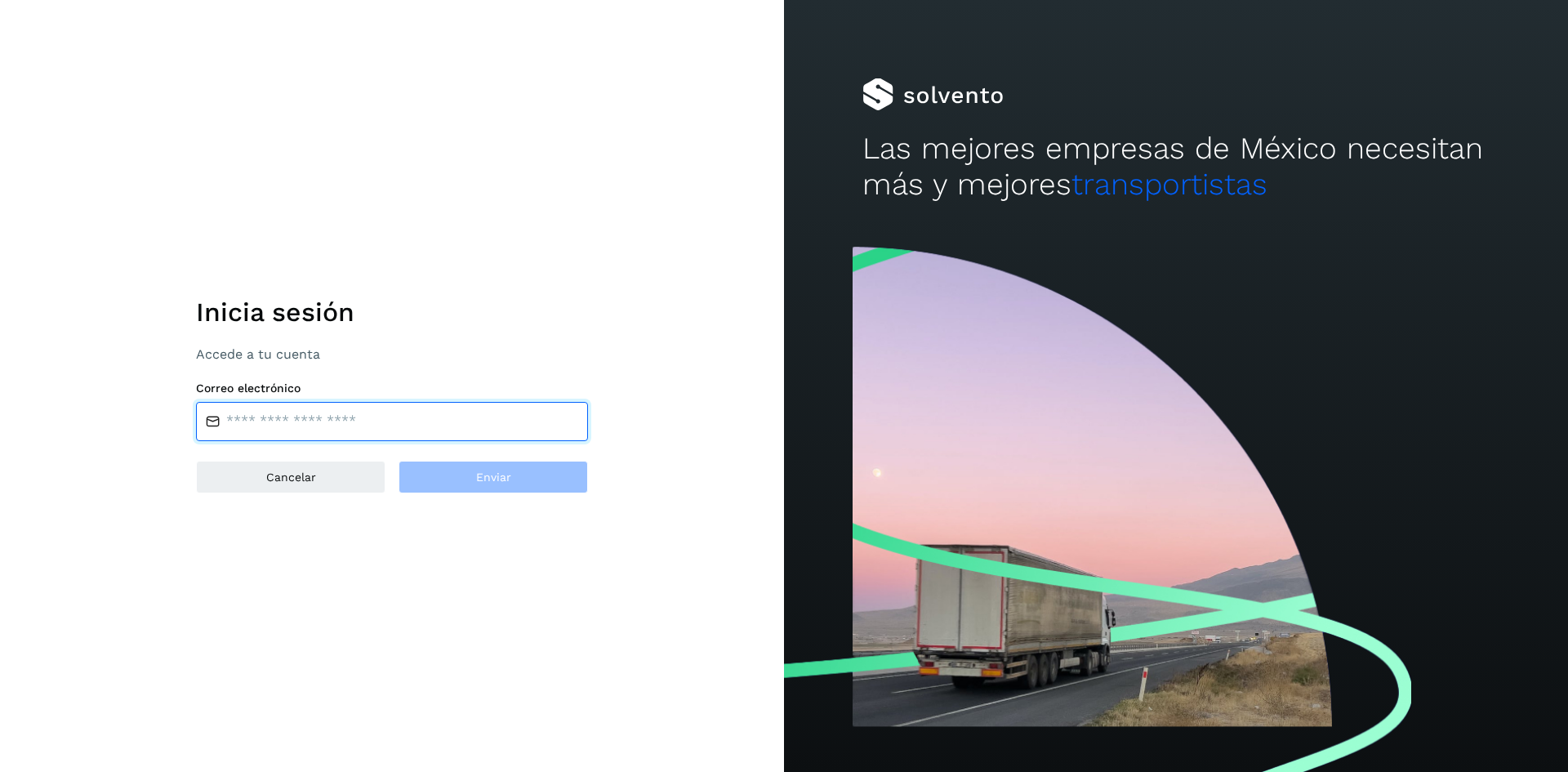
click at [406, 420] on input "email" at bounding box center [392, 420] width 392 height 39
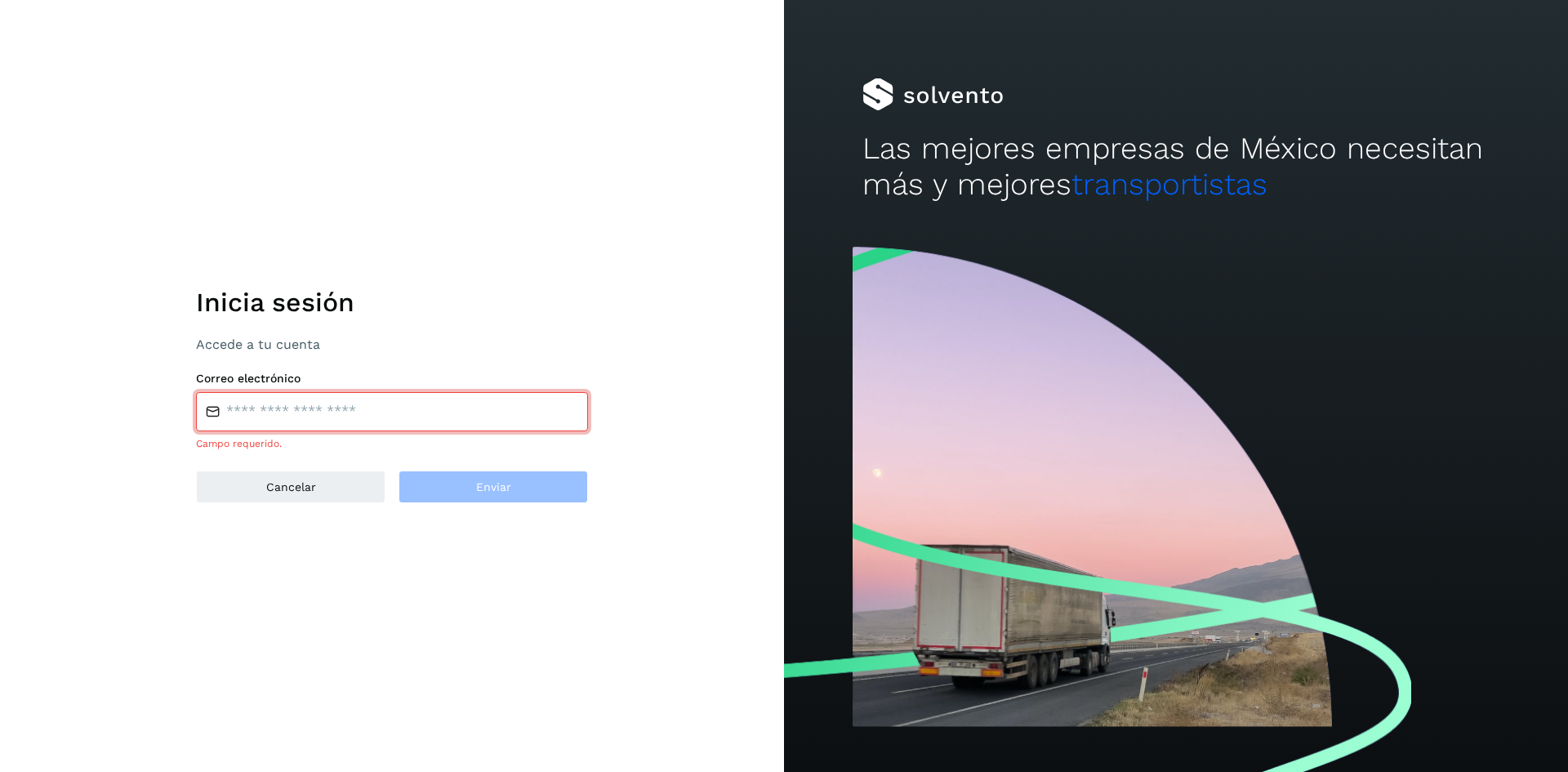
type input "**********"
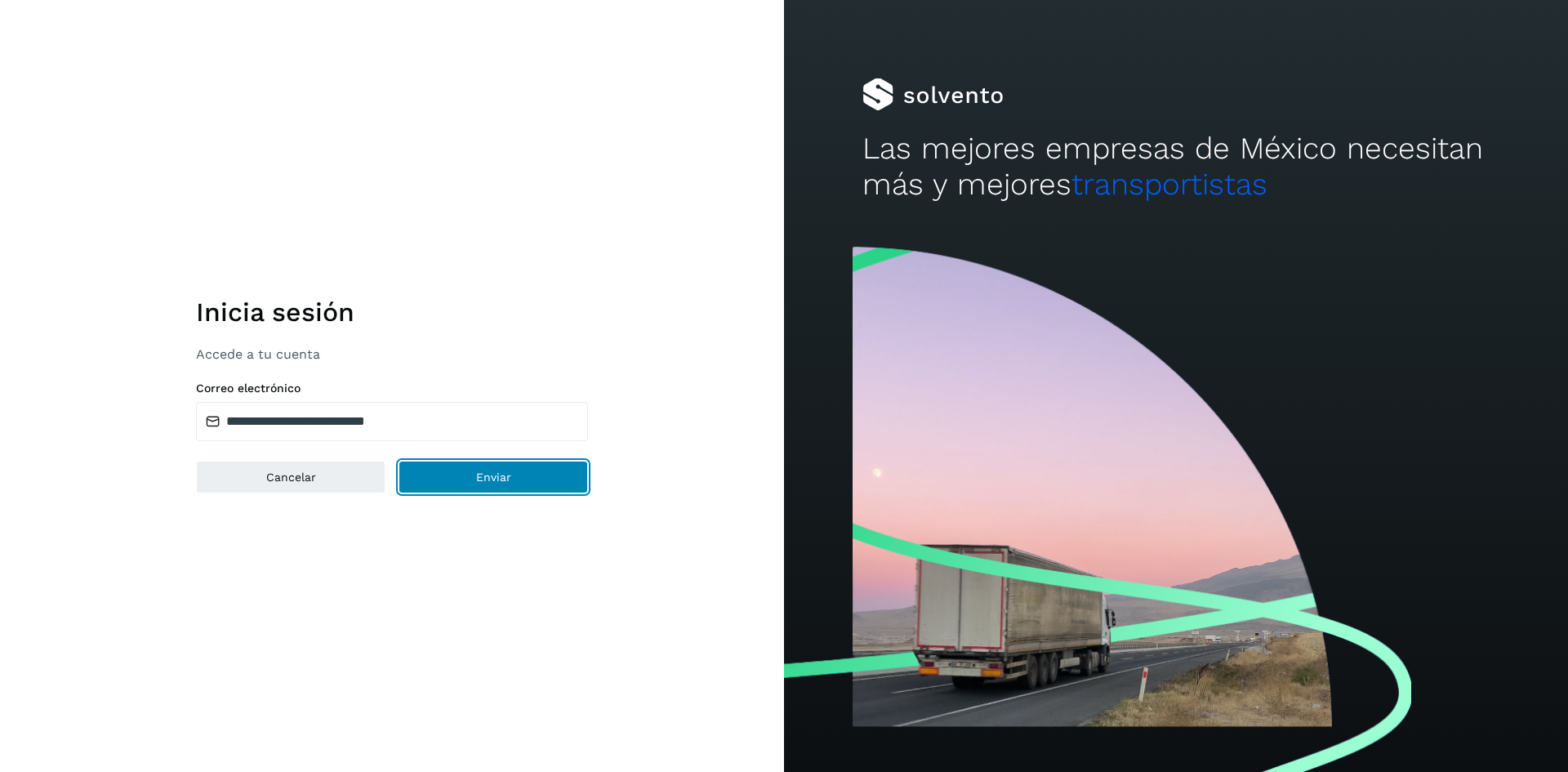
click at [532, 485] on button "Enviar" at bounding box center [493, 477] width 190 height 33
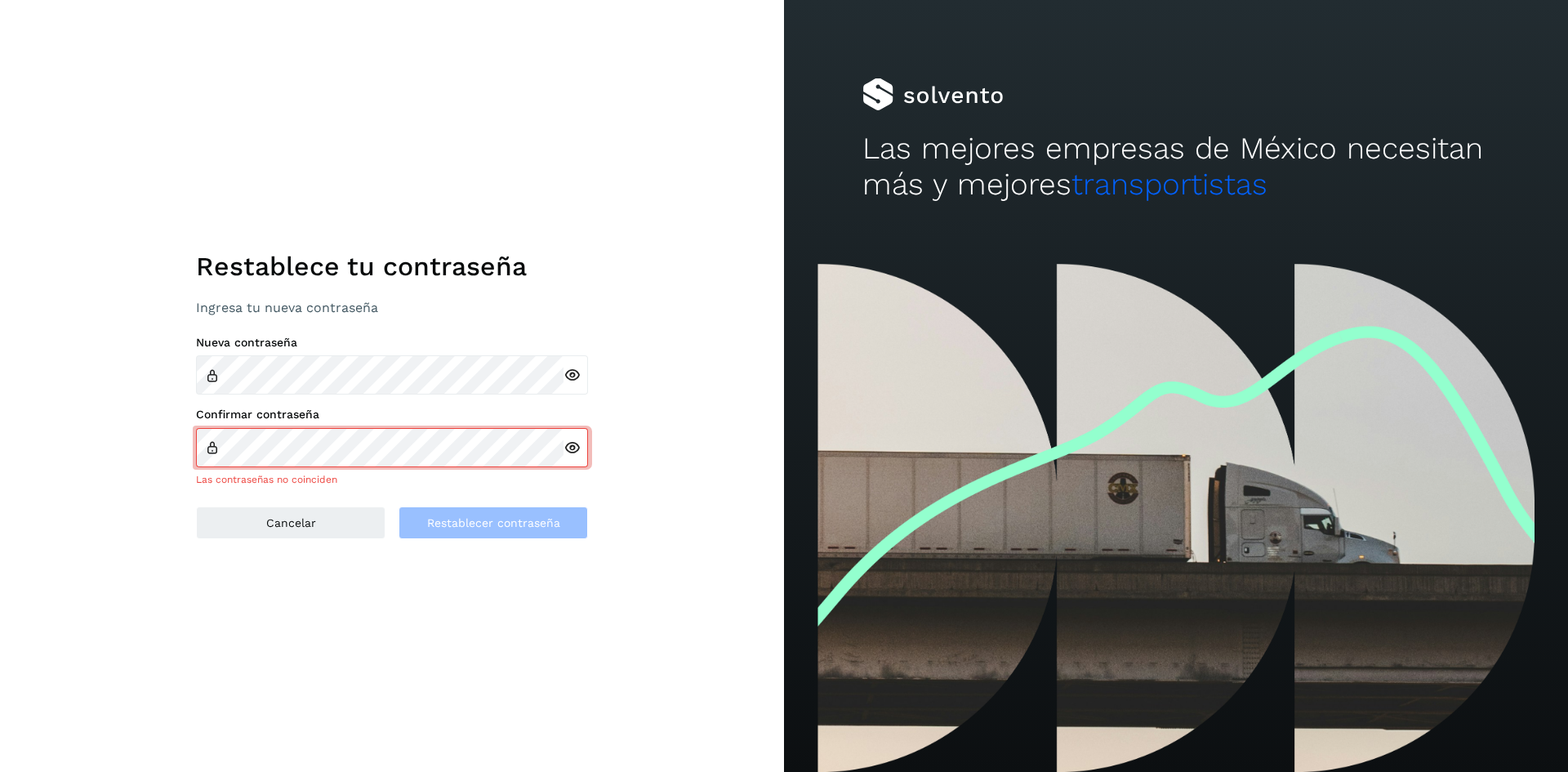
click at [571, 377] on icon at bounding box center [571, 375] width 17 height 17
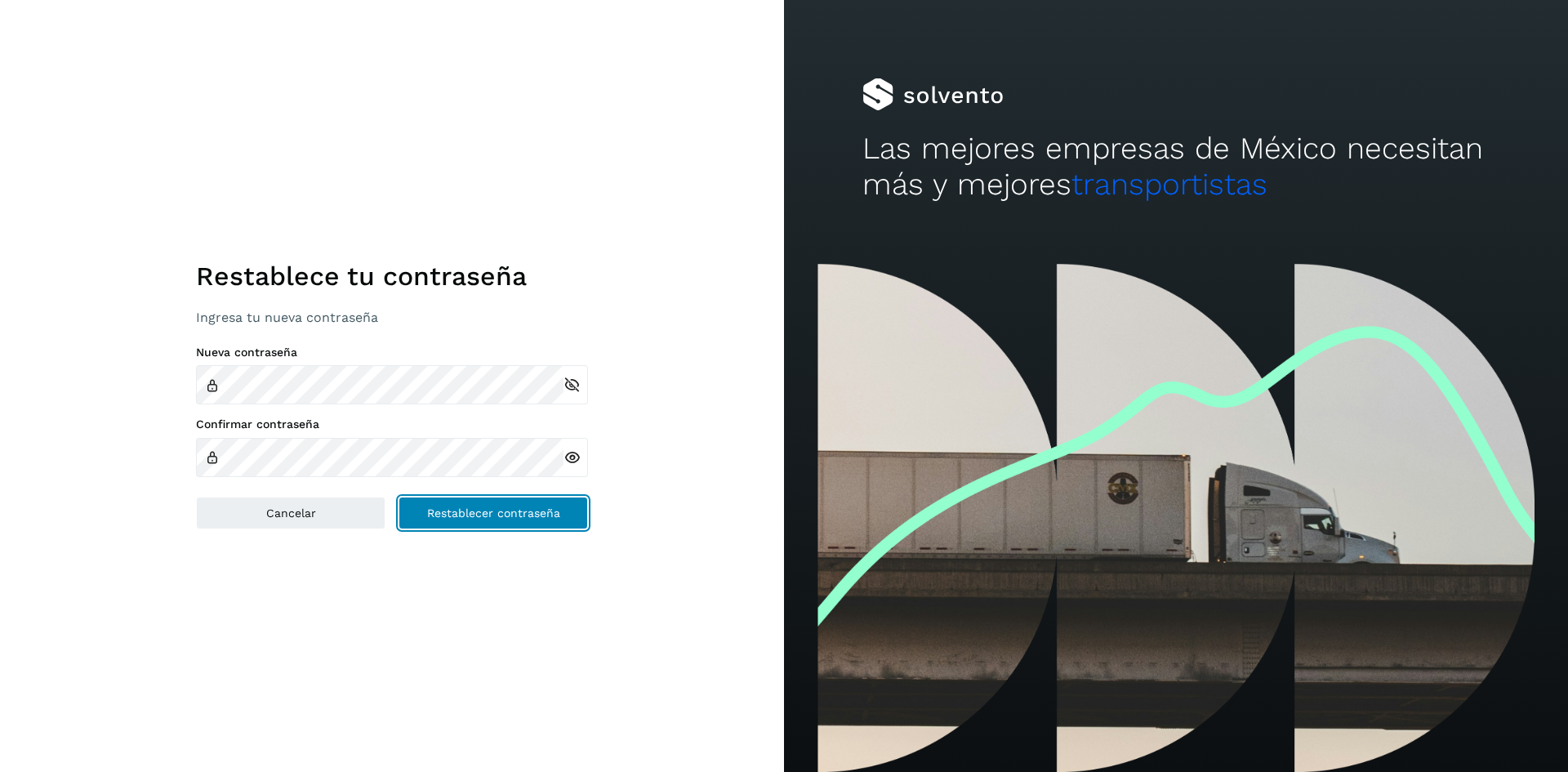
click at [500, 517] on span "Restablecer contraseña" at bounding box center [494, 513] width 133 height 12
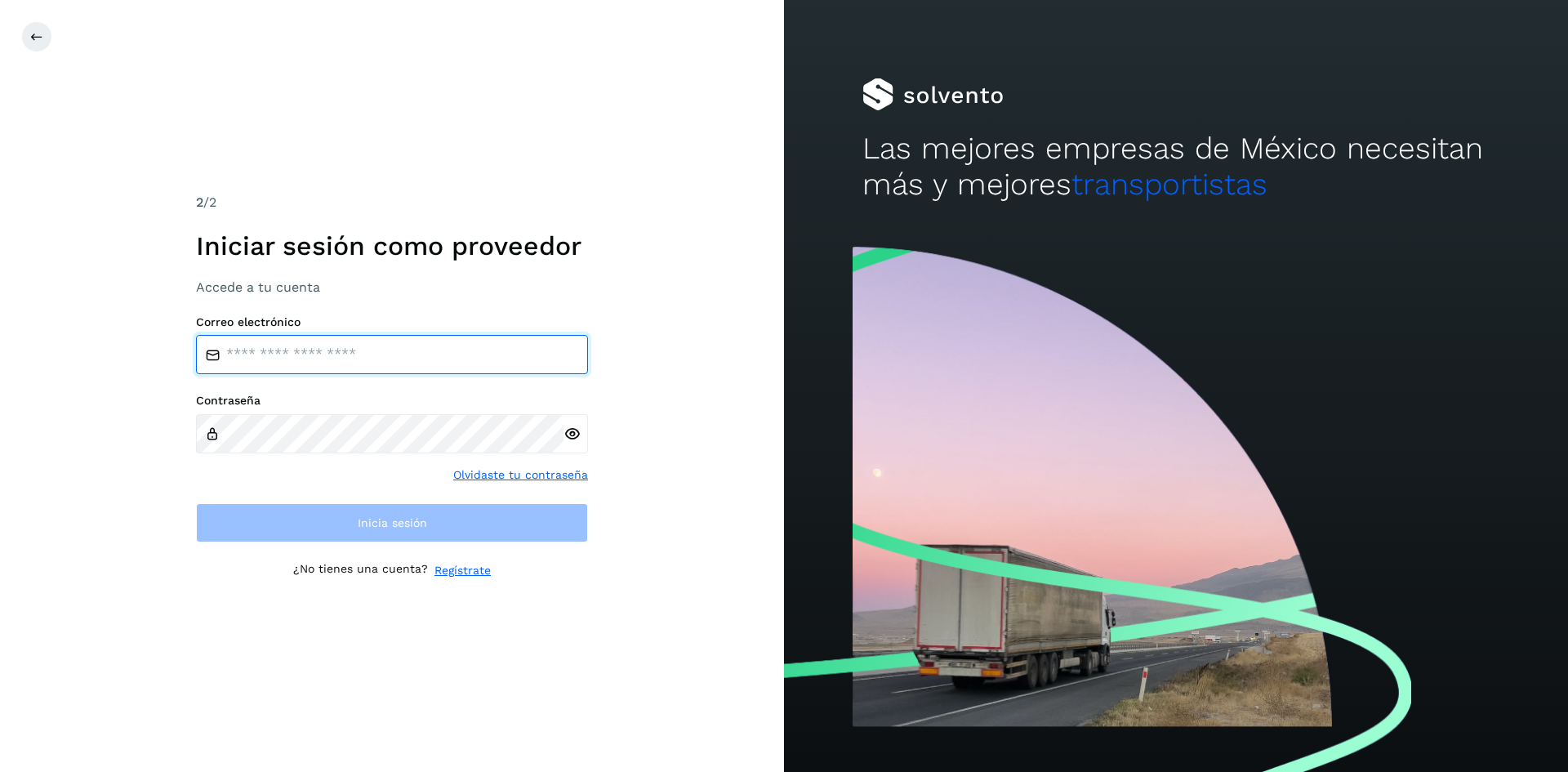
click at [380, 348] on input "email" at bounding box center [392, 354] width 392 height 39
type input "**********"
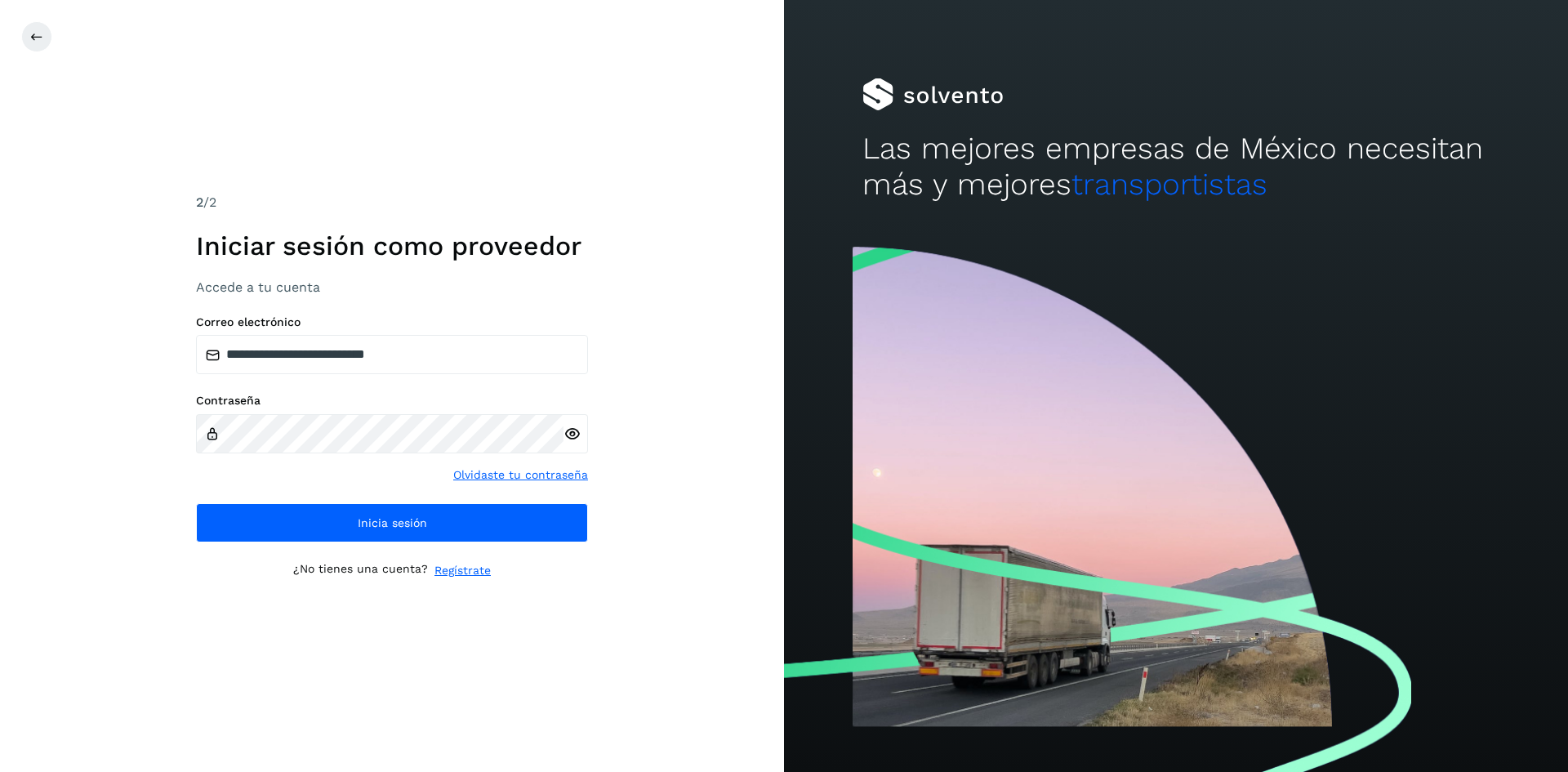
click at [564, 430] on icon at bounding box center [571, 433] width 17 height 17
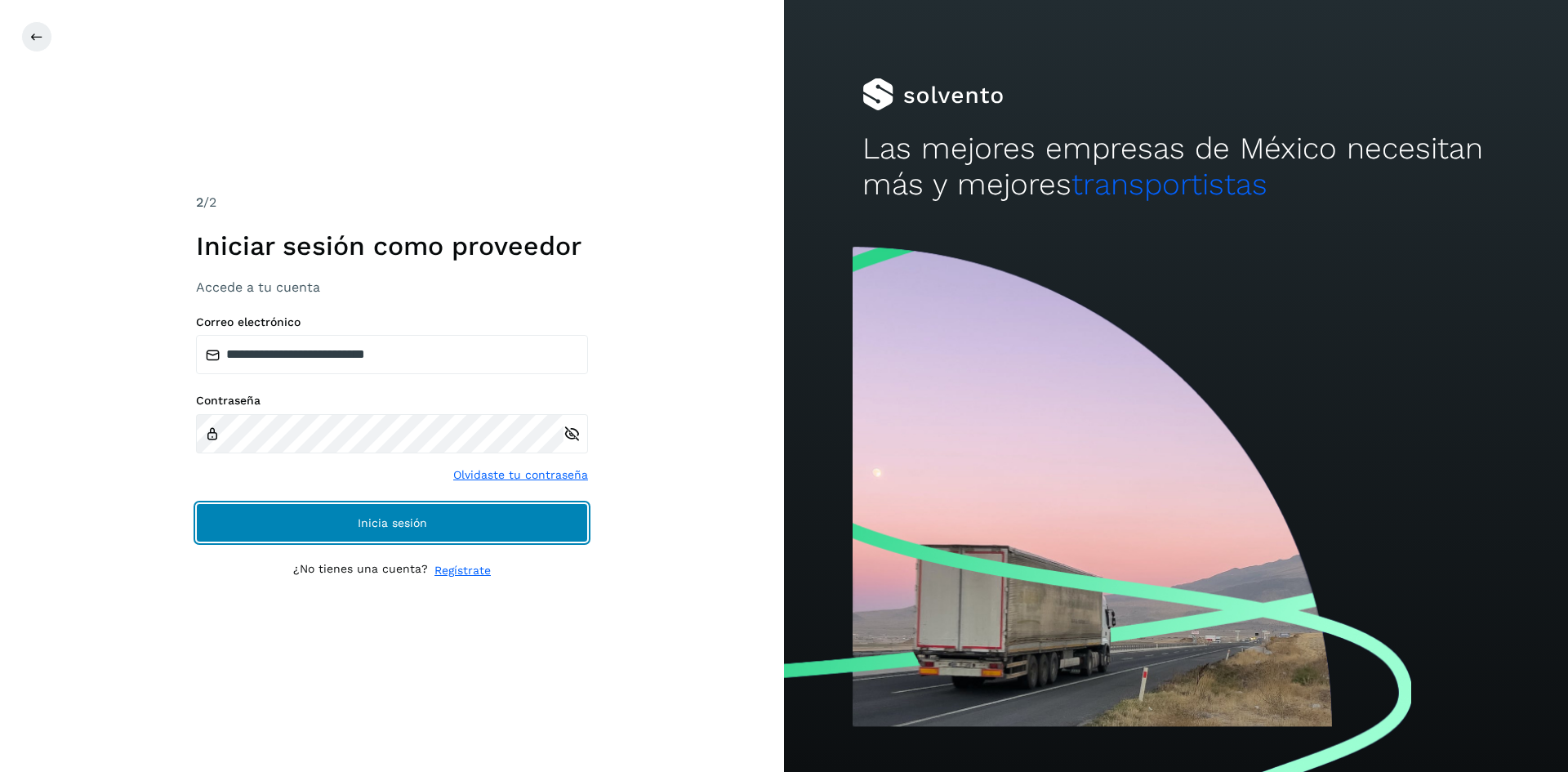
click at [418, 527] on span "Inicia sesión" at bounding box center [392, 523] width 70 height 12
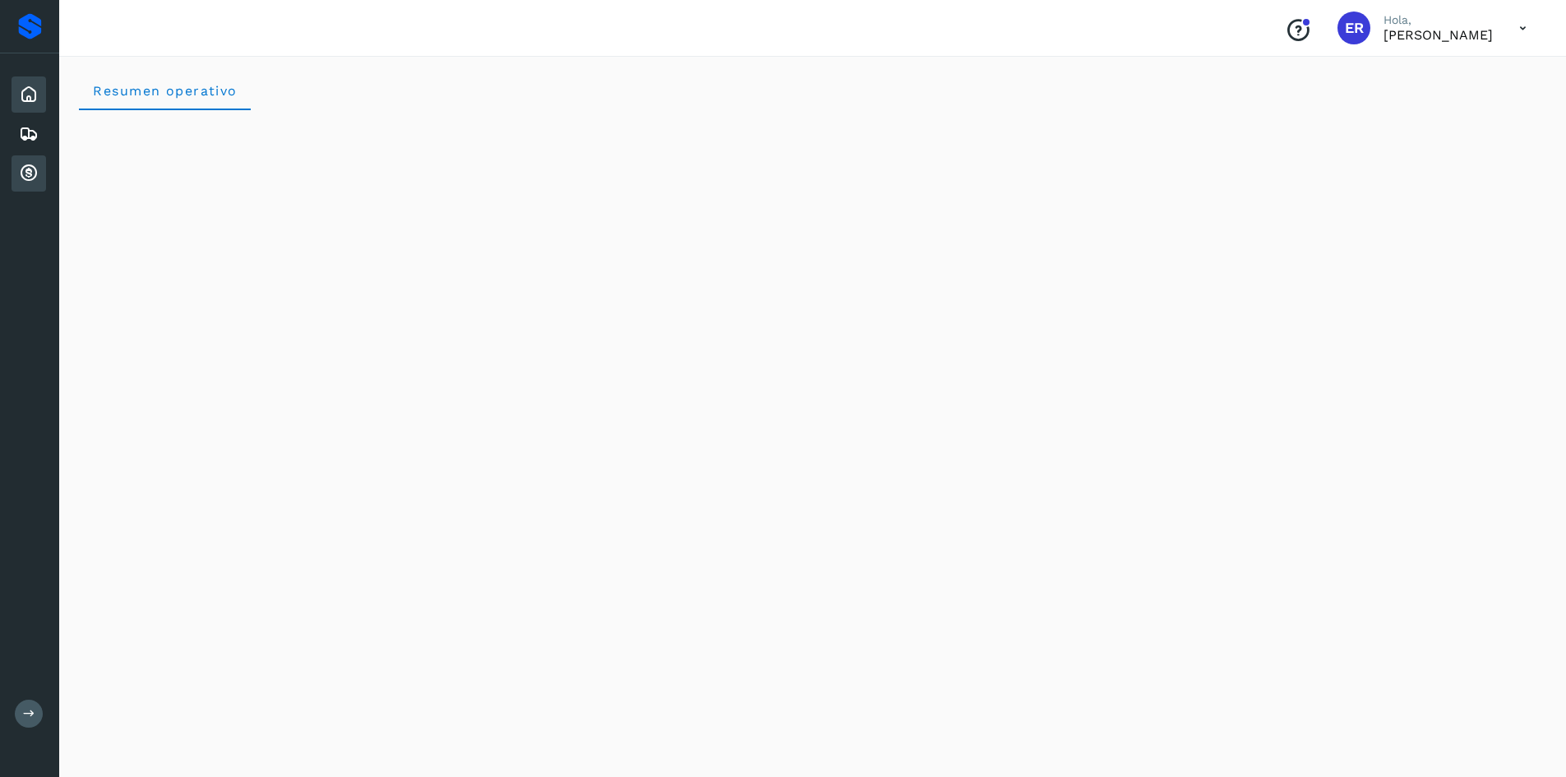
click at [29, 178] on icon at bounding box center [29, 174] width 20 height 20
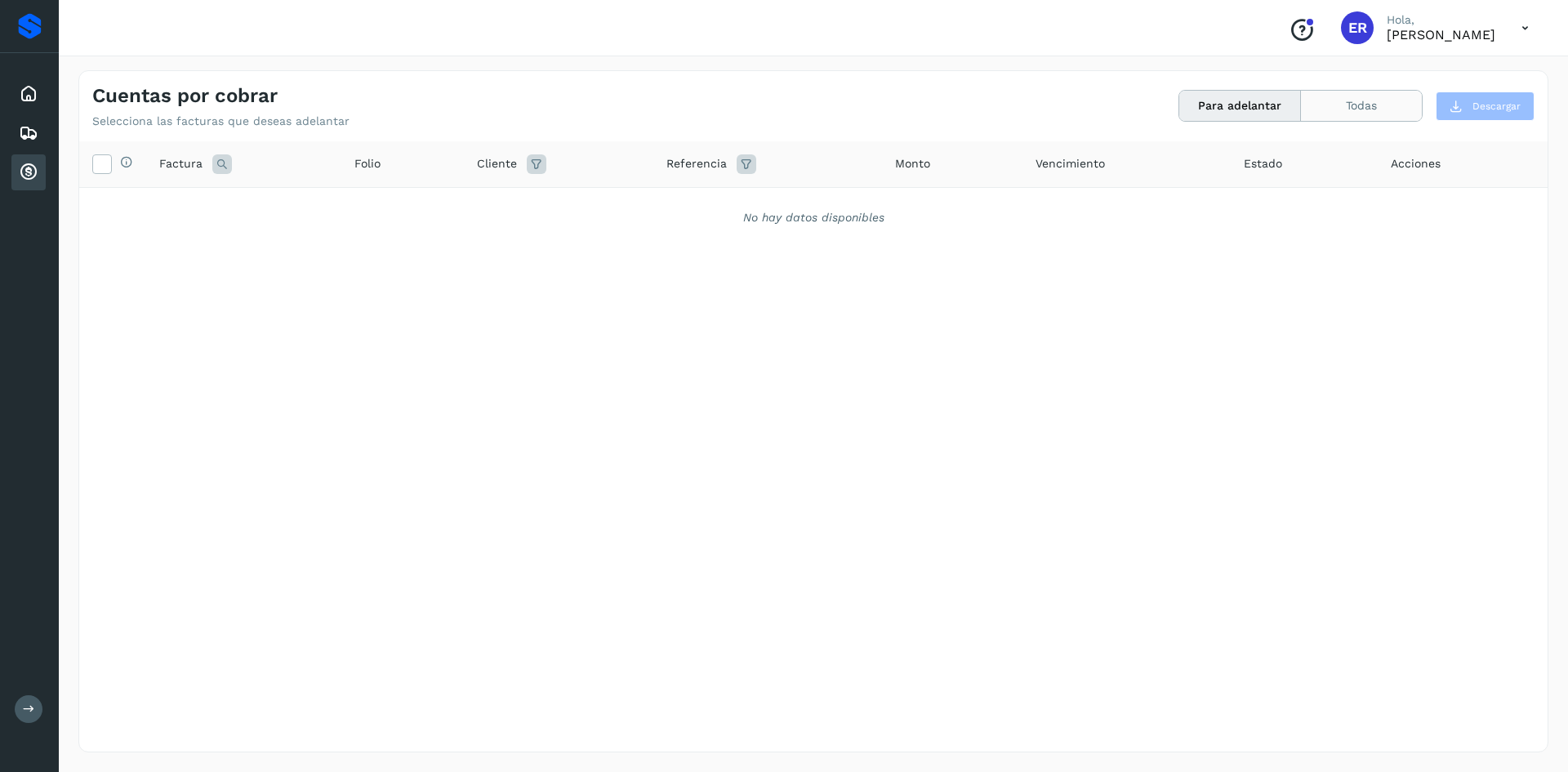
click at [1378, 109] on button "Todas" at bounding box center [1361, 105] width 121 height 30
click at [1525, 22] on icon at bounding box center [1525, 29] width 34 height 34
click at [1404, 254] on div at bounding box center [784, 386] width 1568 height 772
click at [1266, 105] on button "Para adelantar" at bounding box center [1240, 105] width 121 height 30
click at [98, 161] on icon at bounding box center [101, 162] width 17 height 17
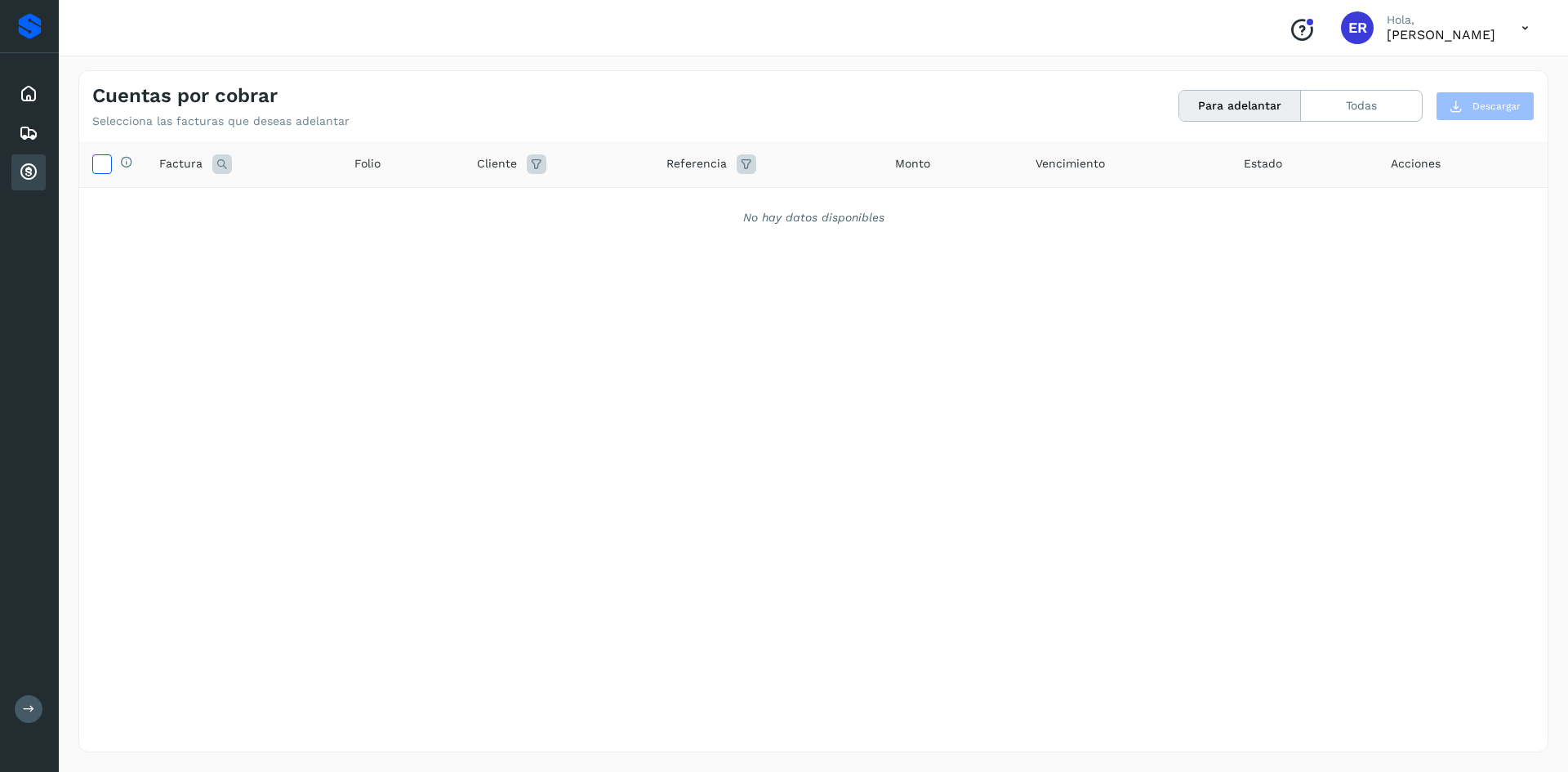
click at [105, 162] on icon at bounding box center [101, 162] width 17 height 17
click at [35, 140] on icon at bounding box center [29, 133] width 20 height 20
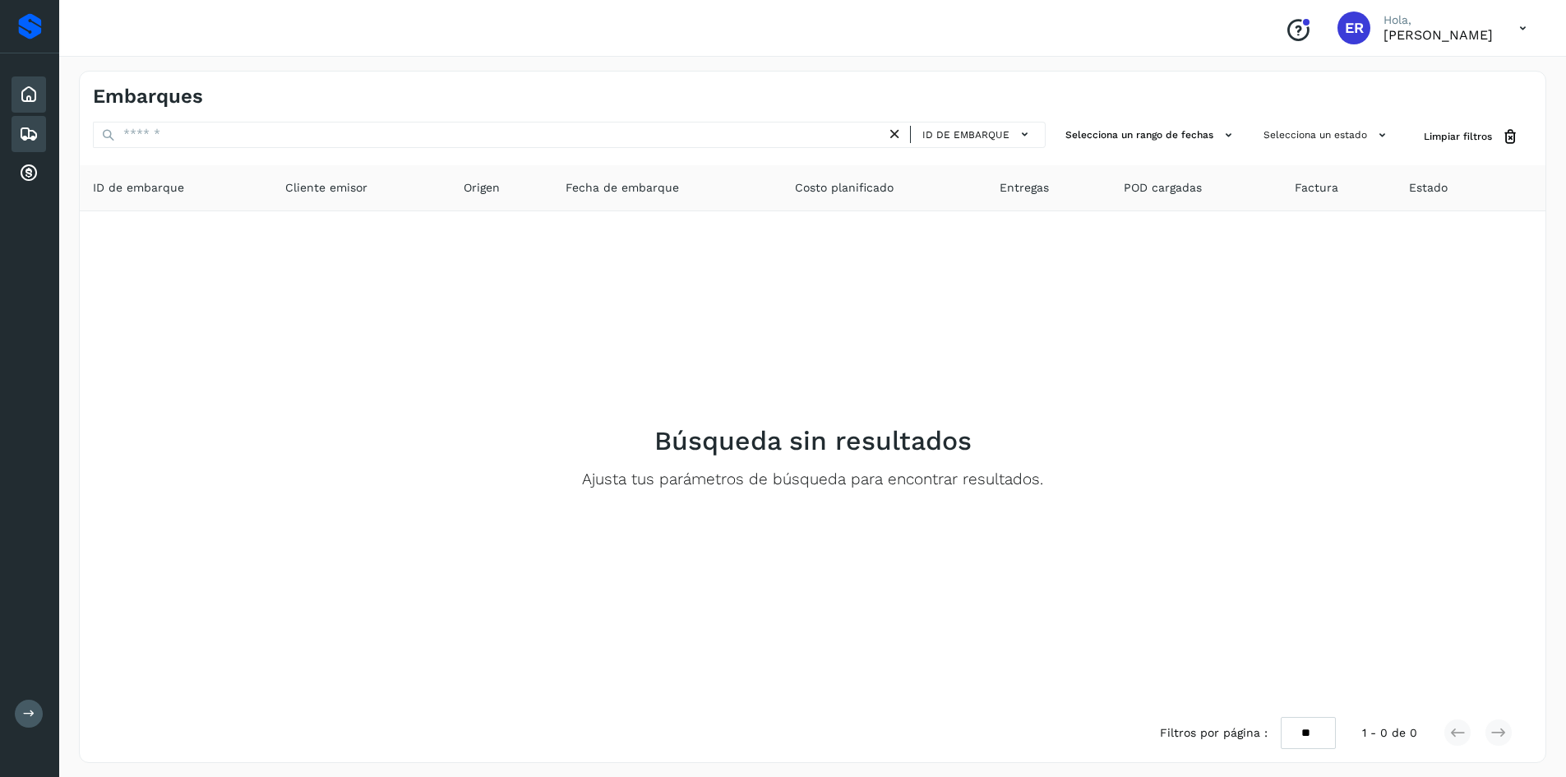
click at [37, 99] on icon at bounding box center [29, 95] width 20 height 20
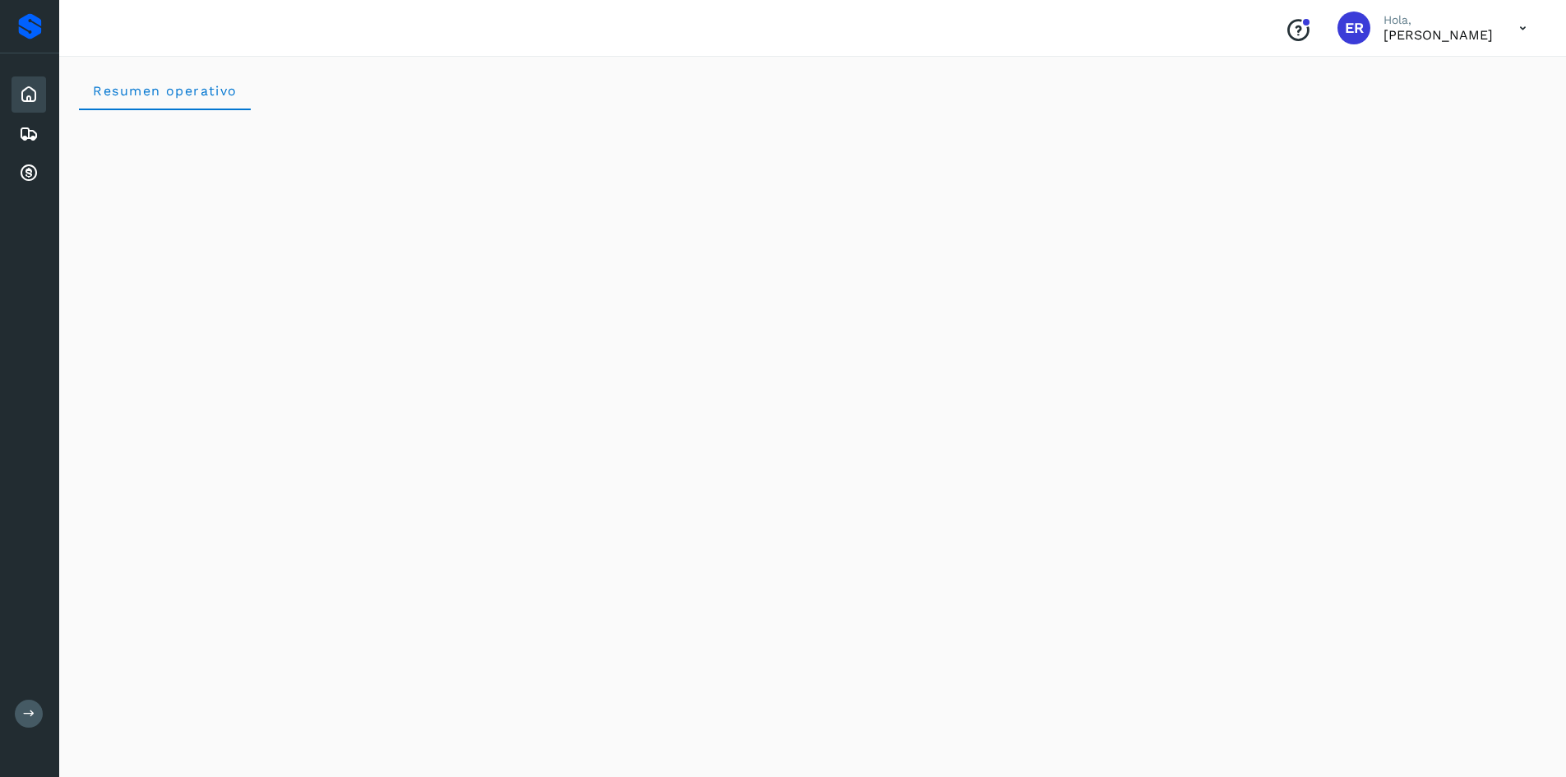
click at [27, 712] on icon at bounding box center [29, 713] width 12 height 12
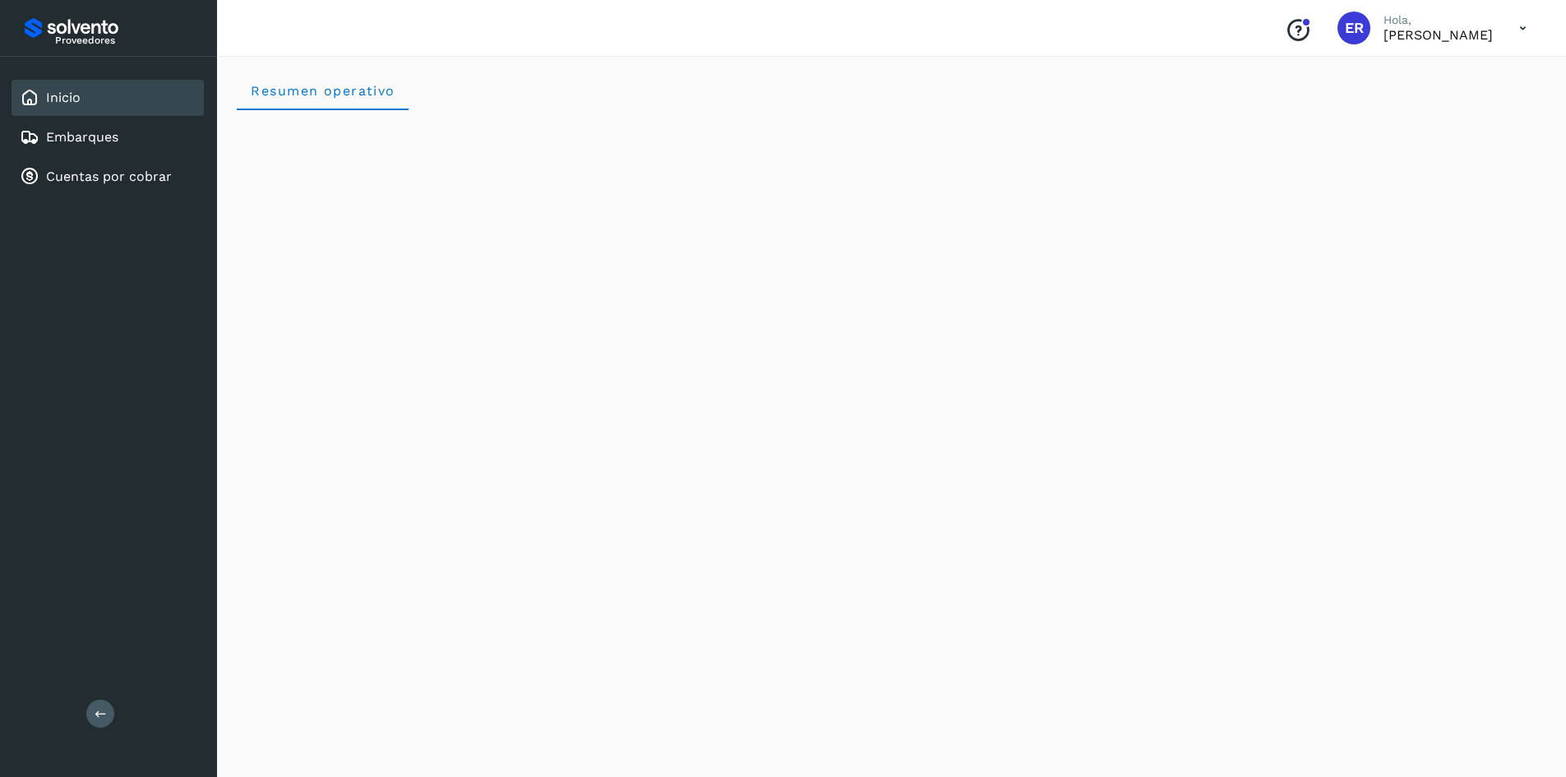
click at [98, 717] on icon at bounding box center [101, 713] width 12 height 12
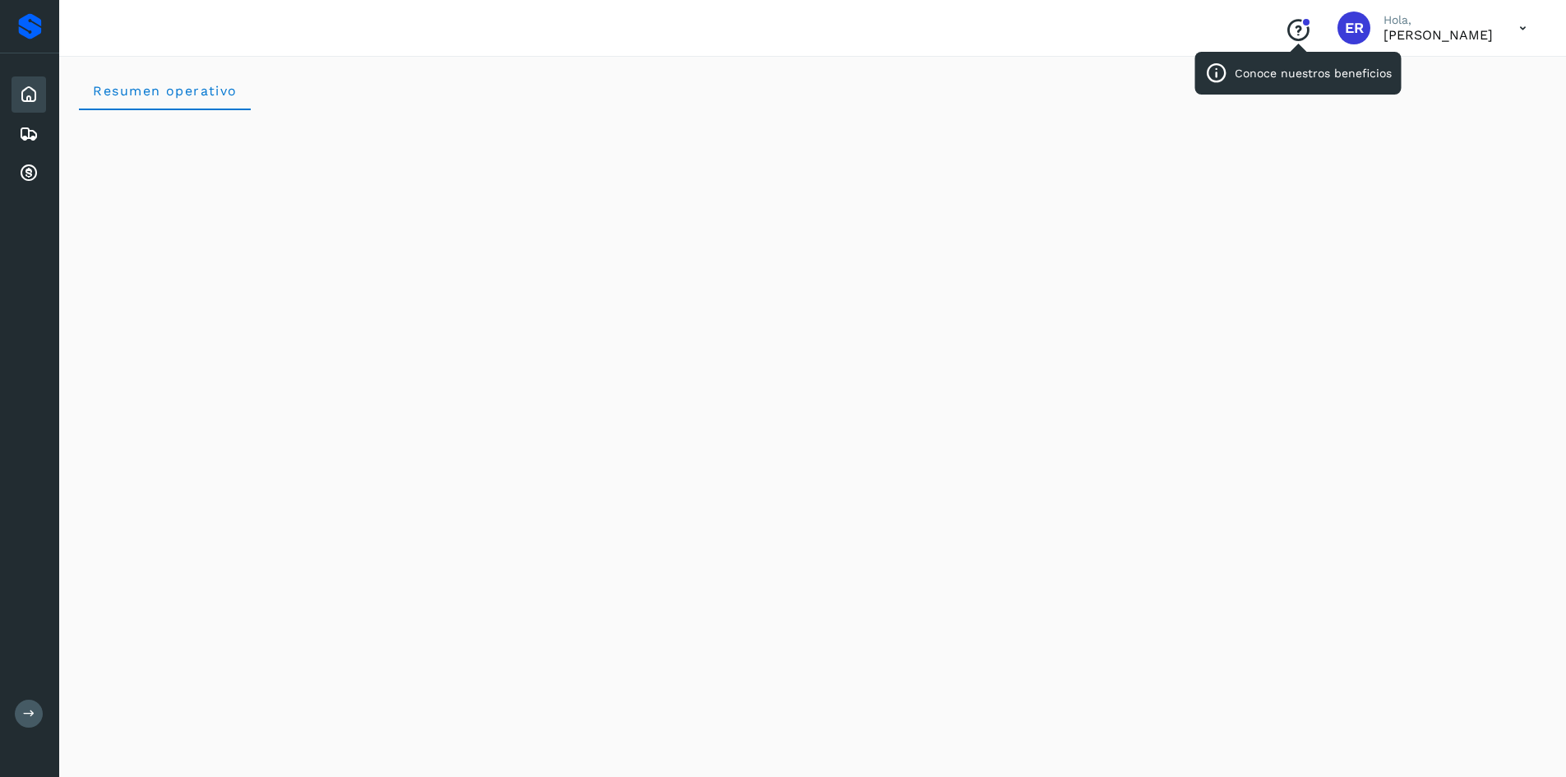
click at [1285, 32] on icon "Conoce nuestros beneficios" at bounding box center [1298, 30] width 26 height 26
click at [24, 164] on icon at bounding box center [29, 174] width 20 height 20
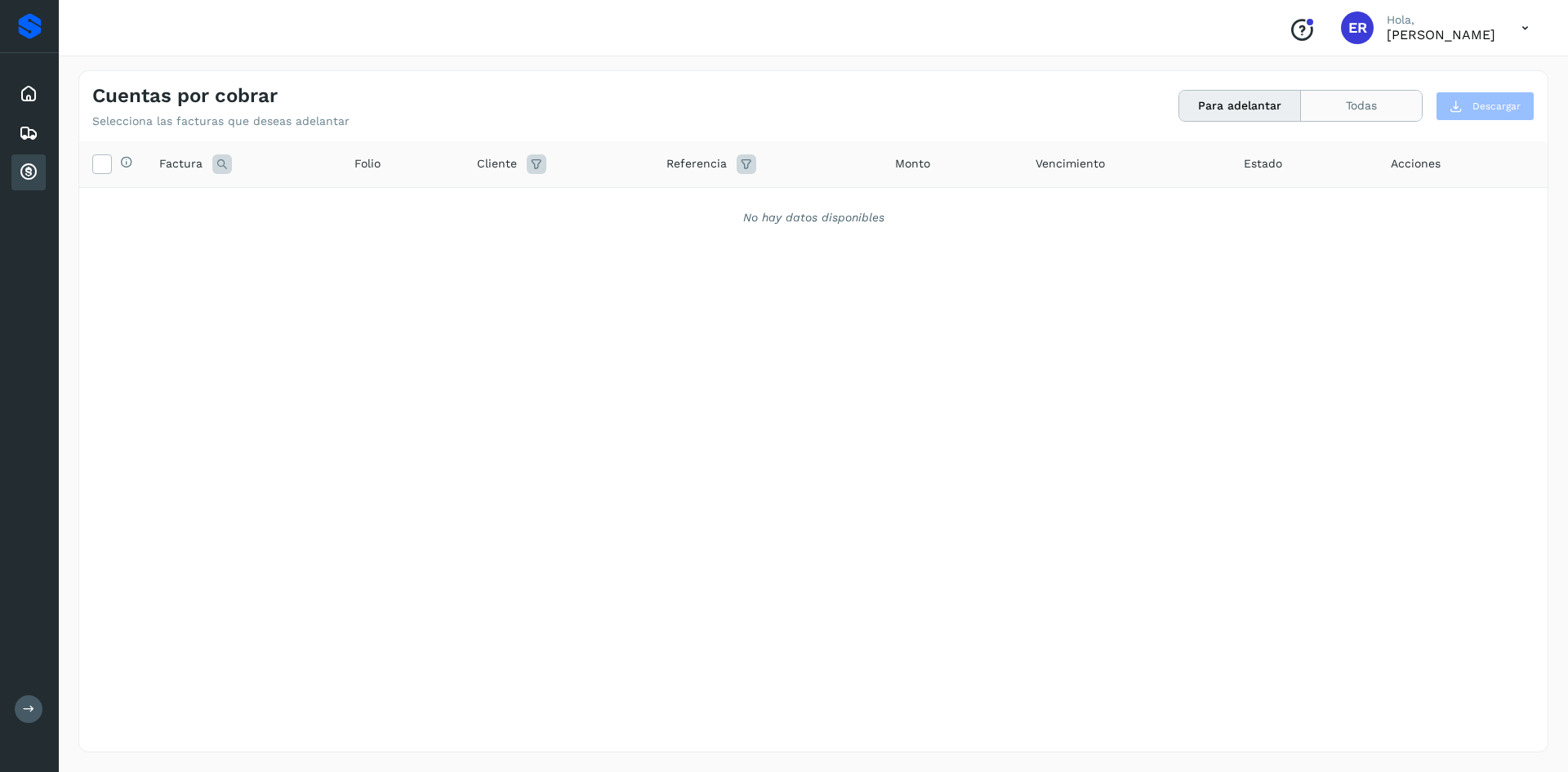
click at [1359, 103] on button "Todas" at bounding box center [1361, 105] width 121 height 30
click at [33, 21] on div "Proveedores" at bounding box center [30, 26] width 24 height 26
